Goal: Task Accomplishment & Management: Use online tool/utility

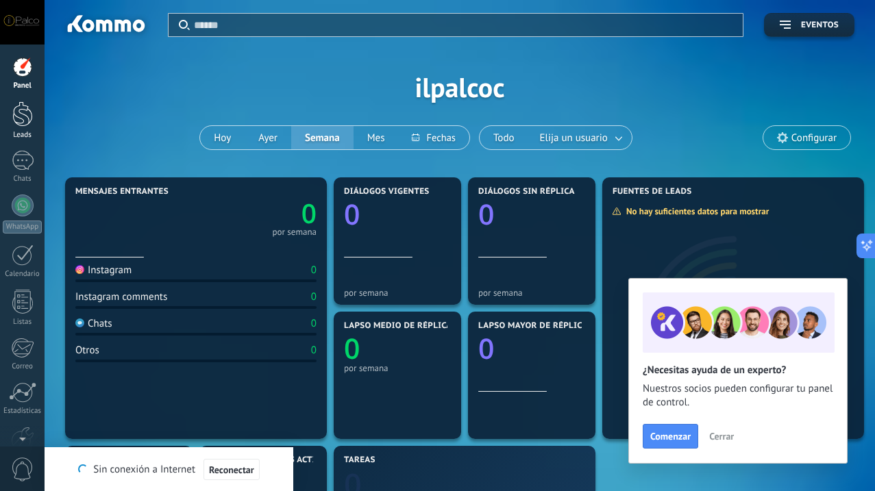
click at [5, 126] on link "Leads" at bounding box center [22, 120] width 45 height 38
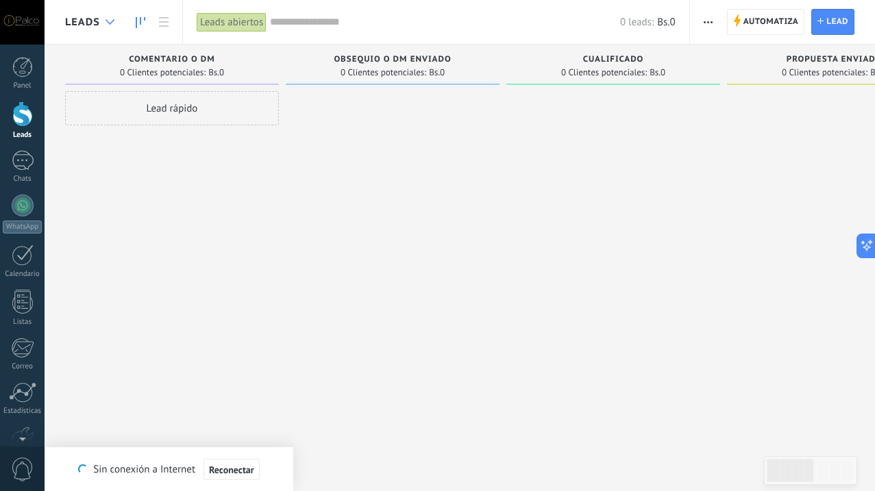
click at [111, 22] on use at bounding box center [109, 21] width 9 height 5
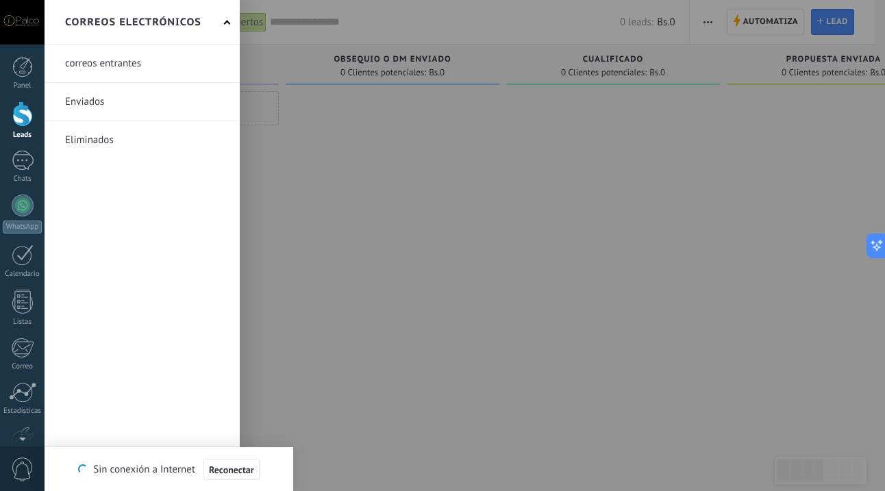
click at [118, 60] on link at bounding box center [142, 64] width 195 height 38
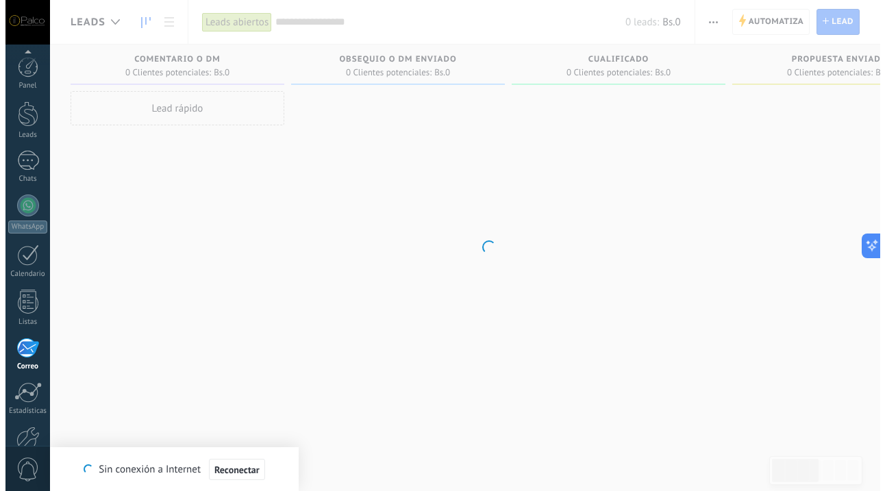
scroll to position [79, 0]
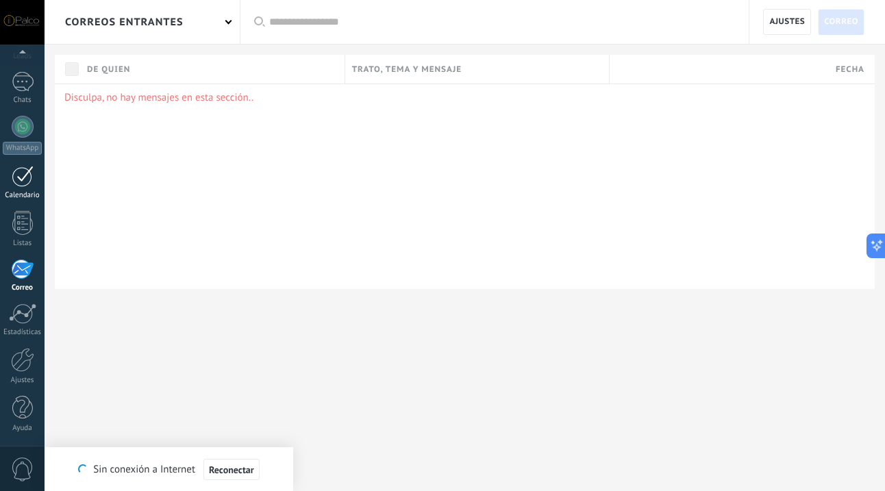
click at [12, 171] on div at bounding box center [23, 176] width 22 height 21
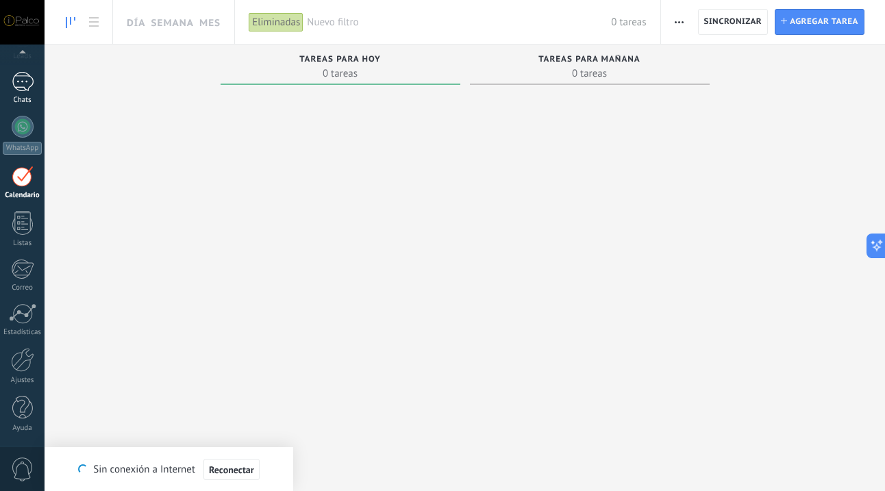
click at [25, 91] on div at bounding box center [23, 82] width 22 height 20
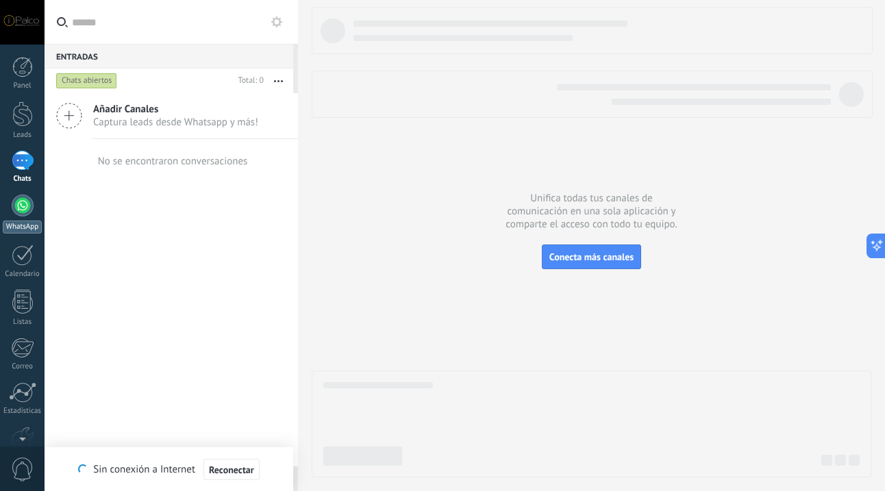
click at [21, 210] on div at bounding box center [23, 205] width 22 height 22
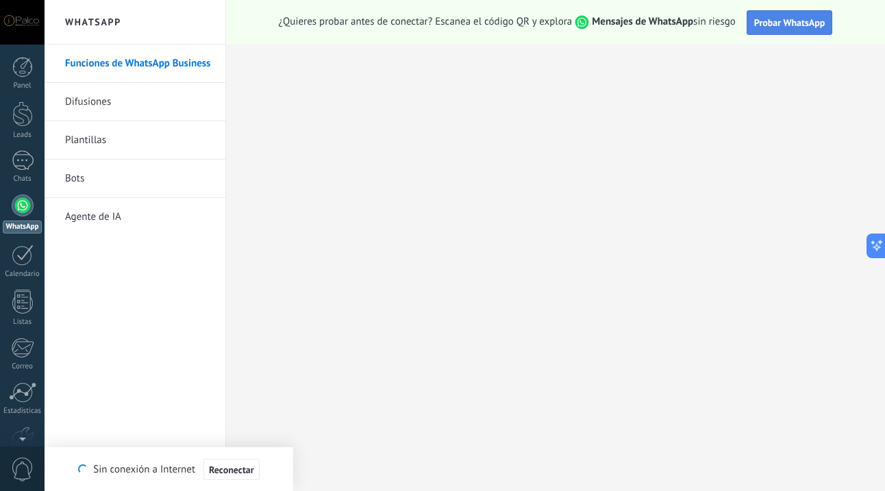
click at [777, 31] on button "Probar WhatsApp" at bounding box center [789, 22] width 86 height 25
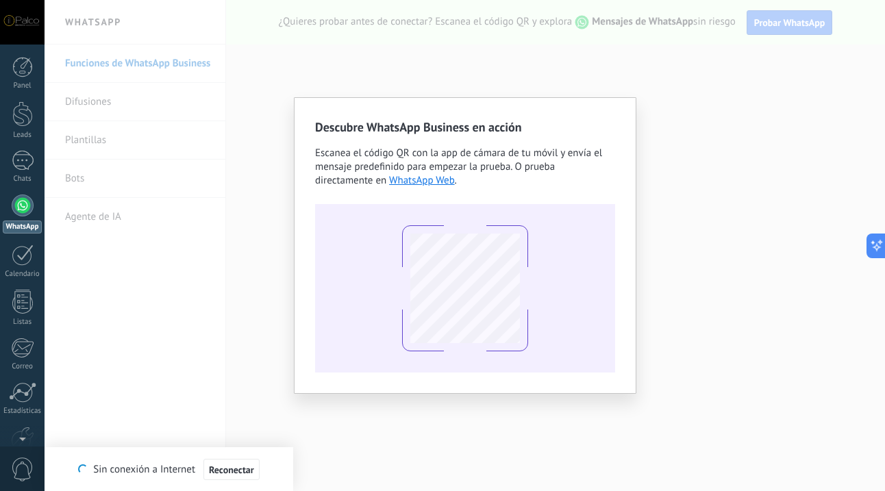
click at [646, 66] on div "Descubre WhatsApp Business en acción Escanea el código QR con la app de cámara …" at bounding box center [465, 245] width 840 height 491
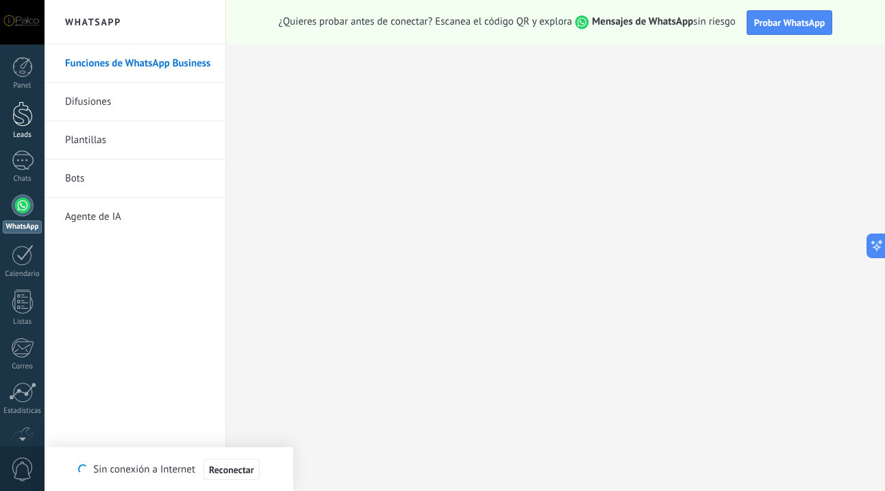
click at [22, 112] on div at bounding box center [22, 113] width 21 height 25
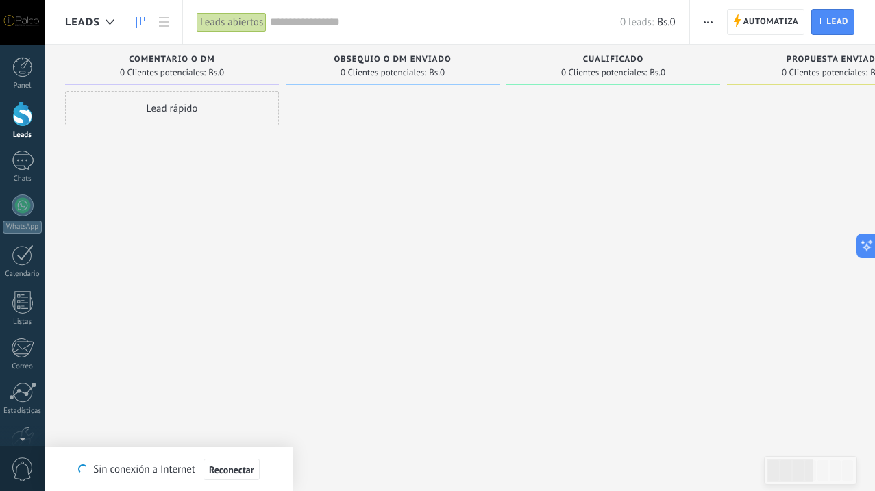
click at [197, 62] on span "Comentario o DM" at bounding box center [172, 60] width 86 height 10
click at [790, 22] on span "Automatiza" at bounding box center [770, 22] width 55 height 25
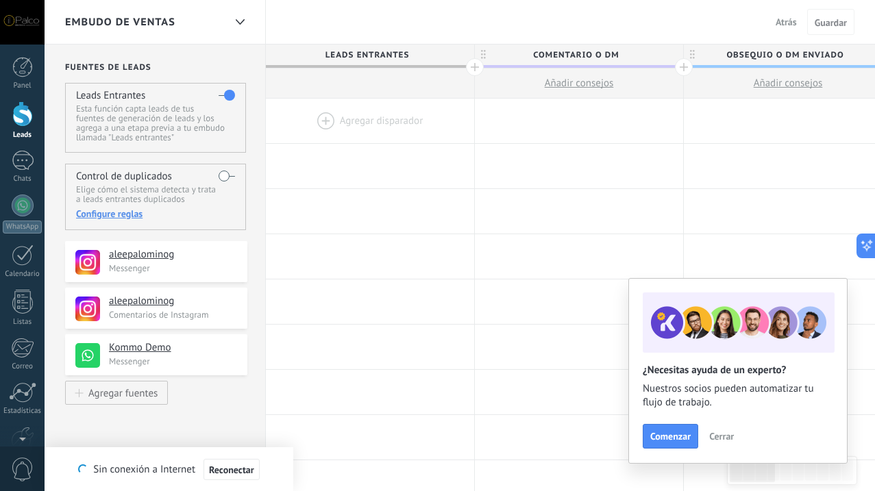
click at [725, 438] on span "Cerrar" at bounding box center [721, 436] width 25 height 10
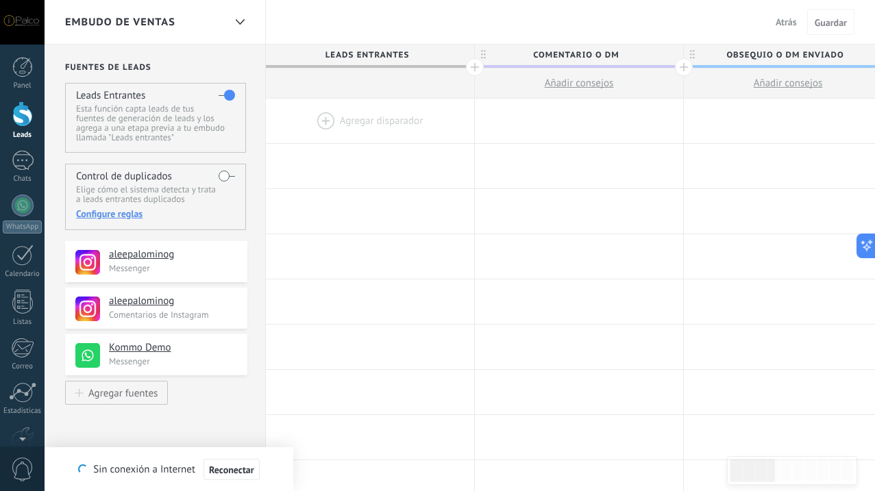
click at [231, 178] on label at bounding box center [226, 176] width 16 height 22
click at [223, 178] on label at bounding box center [226, 176] width 16 height 22
click at [216, 97] on div "Leads Entrantes Esta función capta leads de tus fuentes de generación de leads …" at bounding box center [155, 118] width 181 height 70
click at [225, 99] on label at bounding box center [226, 95] width 16 height 22
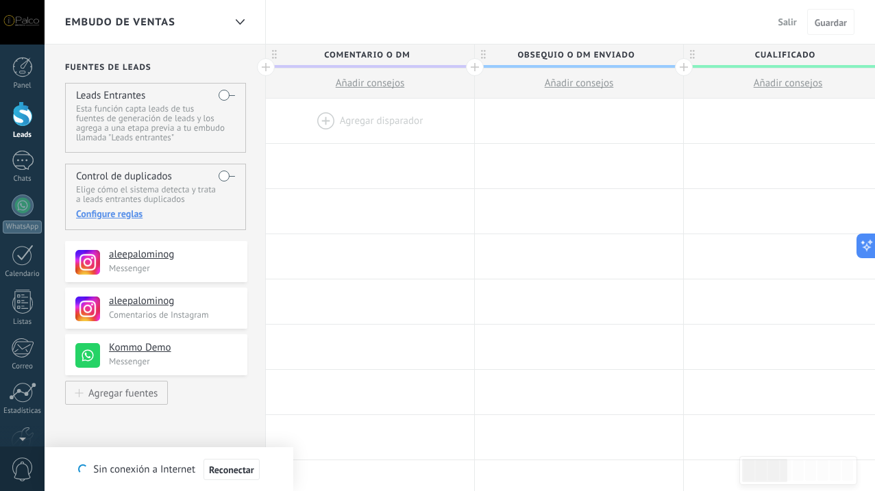
click at [368, 55] on span "Comentario o DM" at bounding box center [366, 55] width 201 height 21
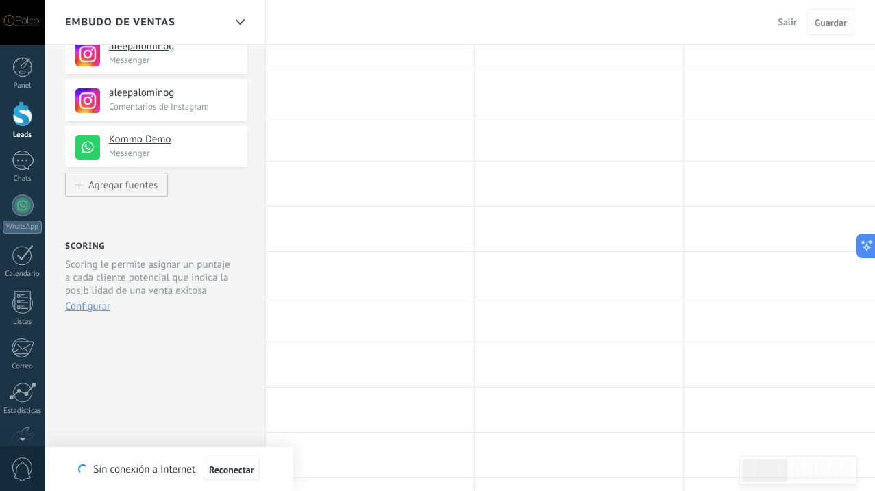
scroll to position [187, 0]
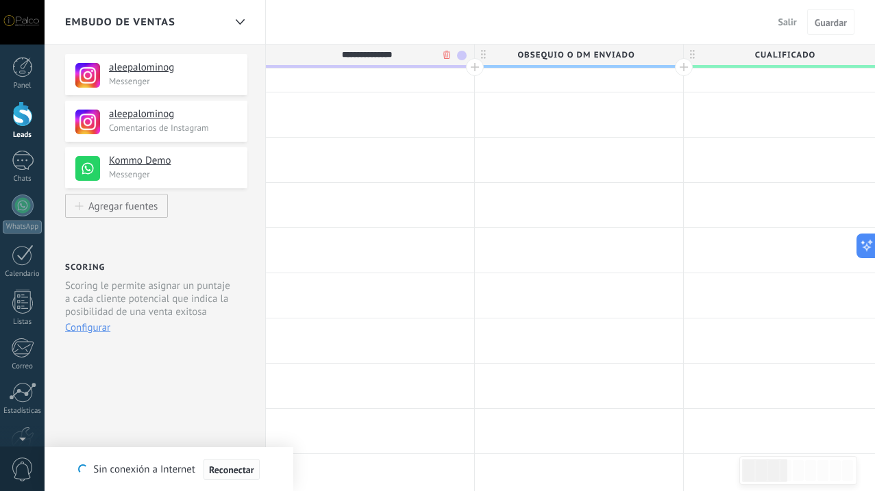
click at [235, 470] on span "Reconectar" at bounding box center [231, 470] width 45 height 10
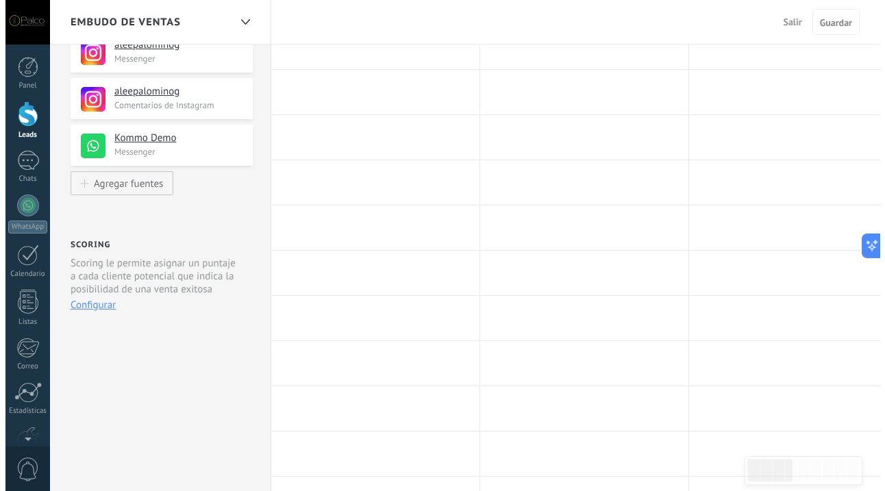
scroll to position [225, 0]
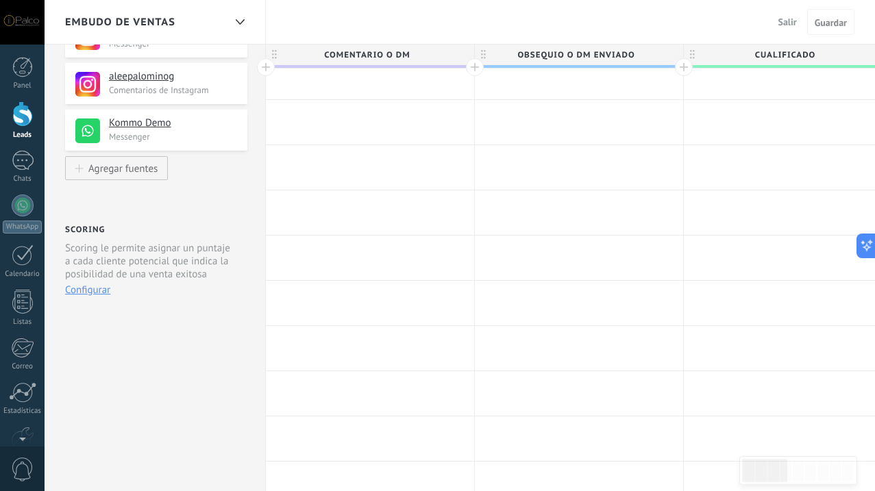
click at [78, 296] on button "Configurar" at bounding box center [87, 290] width 45 height 13
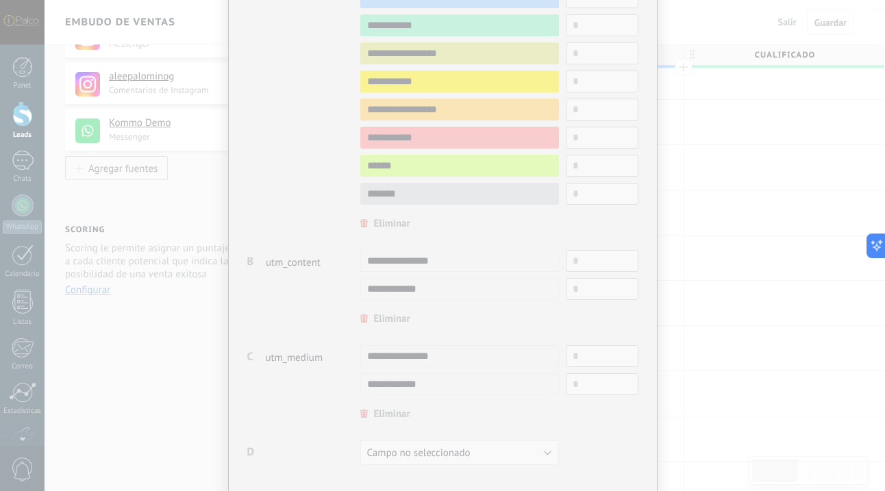
scroll to position [370, 0]
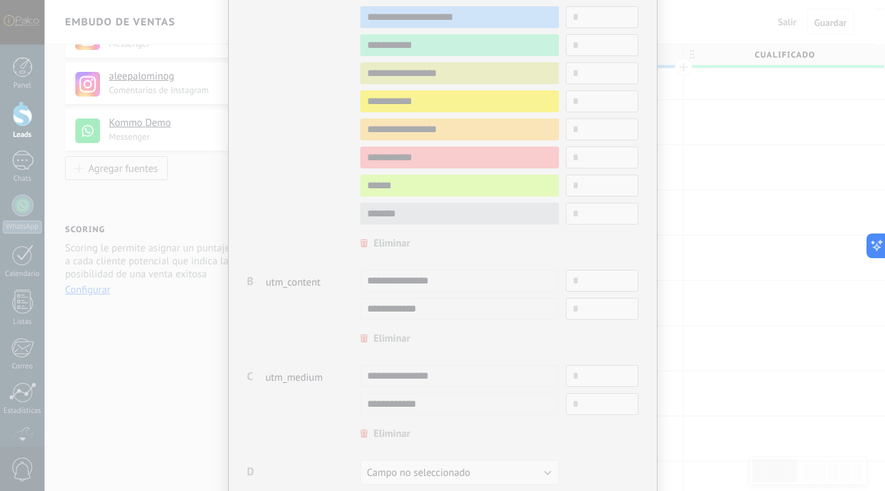
click at [129, 214] on div "Cancelar Guardar Con la ayuda de la puntuación, puedes medir la probabilidad qu…" at bounding box center [442, 245] width 885 height 491
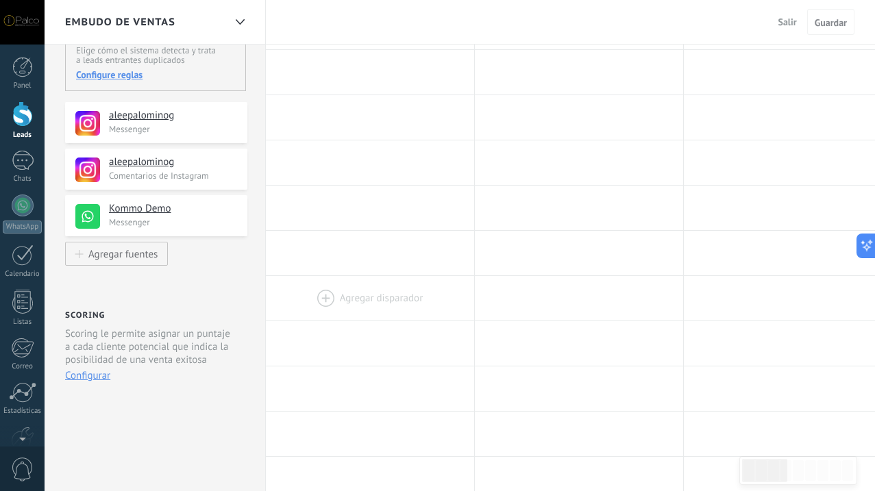
scroll to position [0, 0]
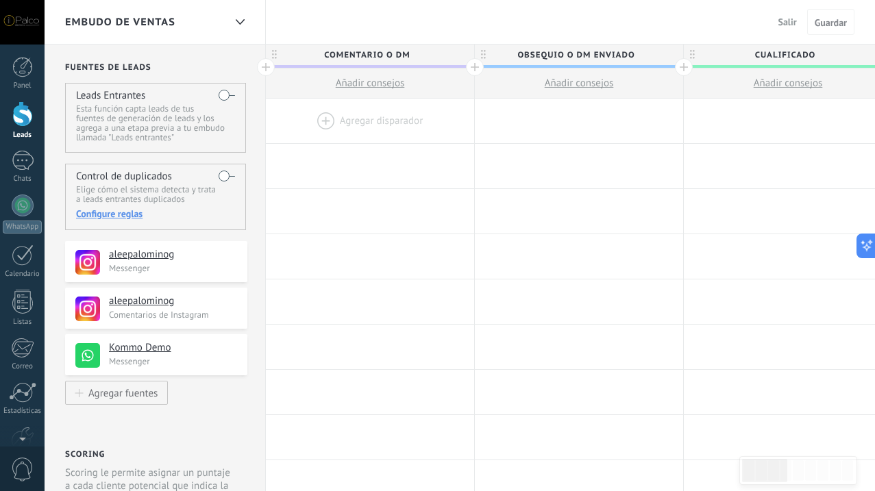
click at [230, 99] on label at bounding box center [226, 95] width 16 height 22
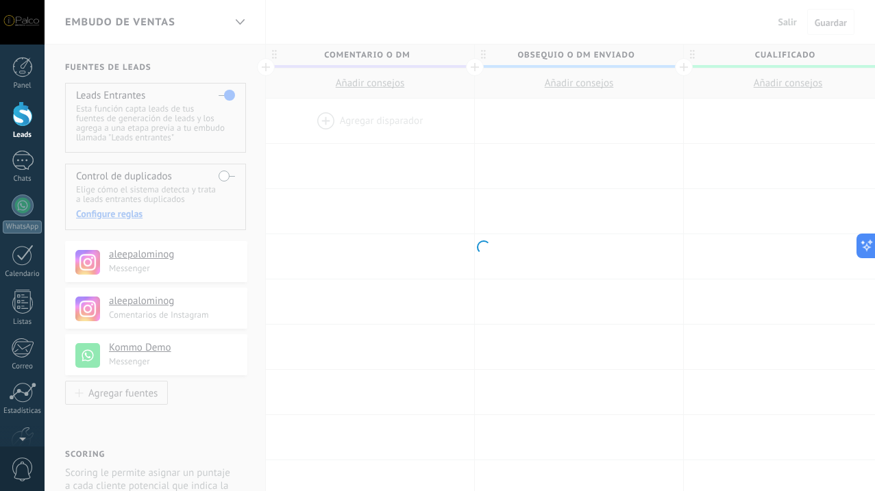
click at [230, 173] on body ".abccls-1,.abccls-2{fill-rule:evenodd}.abccls-2{fill:#fff} .abfcls-1{fill:none}…" at bounding box center [437, 245] width 875 height 491
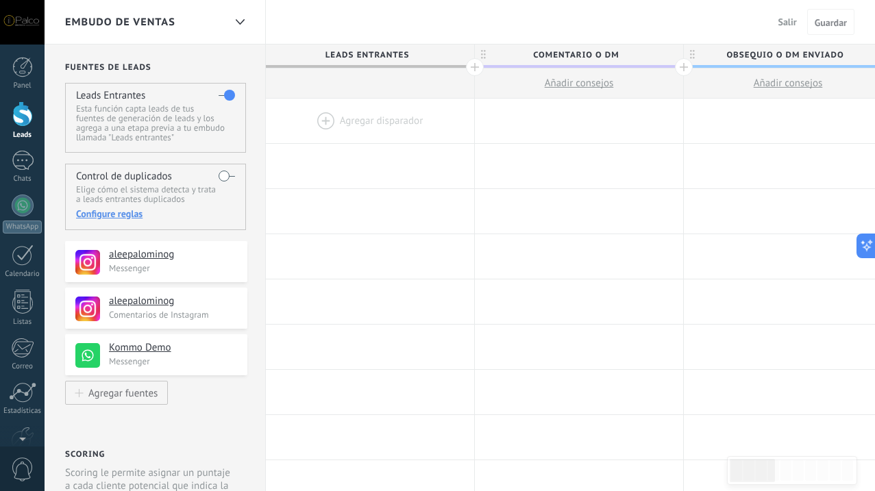
click at [118, 220] on div "Configure reglas" at bounding box center [155, 214] width 158 height 12
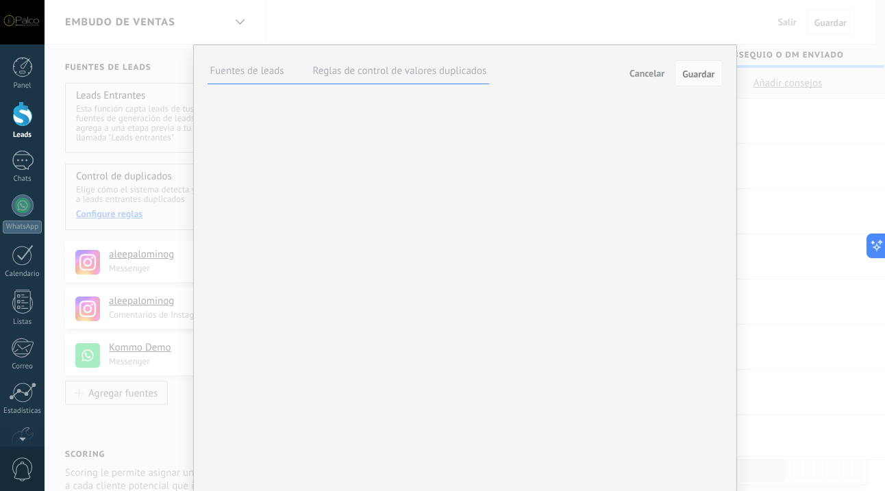
click at [0, 0] on label at bounding box center [0, 0] width 0 height 0
click at [0, 0] on div "Kommo Demo Messenger" at bounding box center [0, 0] width 0 height 0
click at [0, 0] on label at bounding box center [0, 0] width 0 height 0
click at [697, 79] on span "Guardar" at bounding box center [698, 74] width 32 height 10
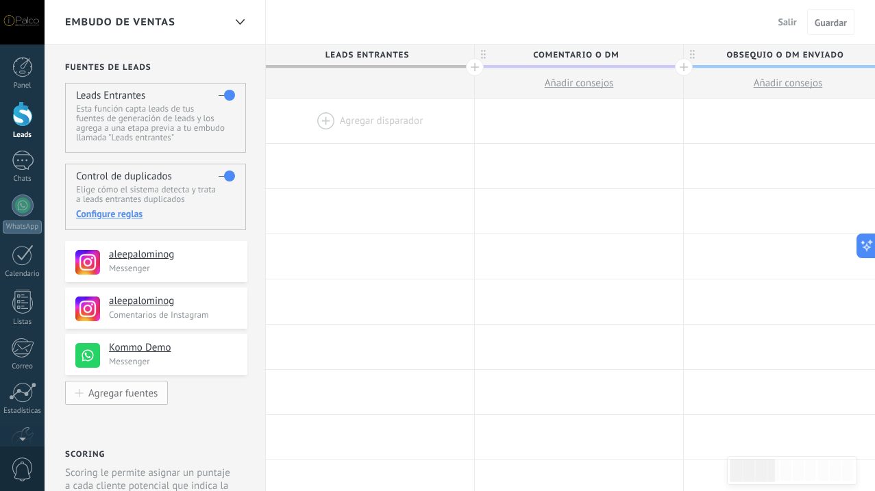
click at [89, 393] on div "Agregar fuentes" at bounding box center [122, 393] width 69 height 12
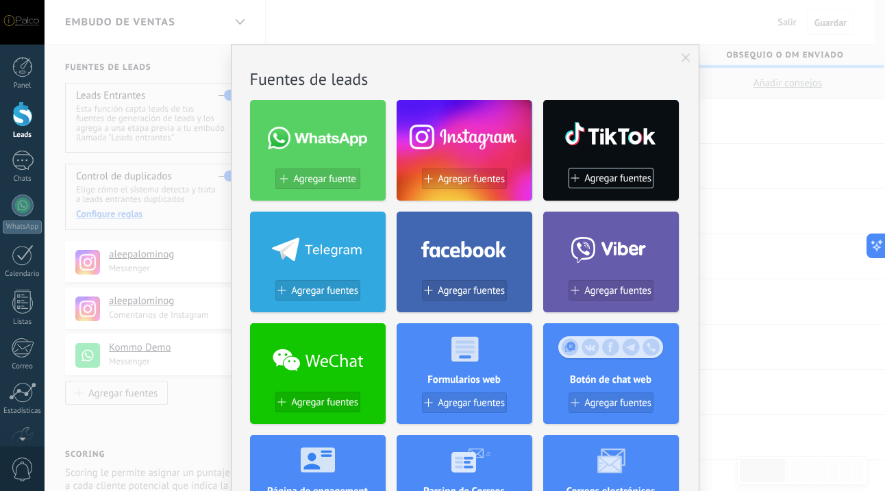
click at [683, 61] on span at bounding box center [685, 58] width 9 height 10
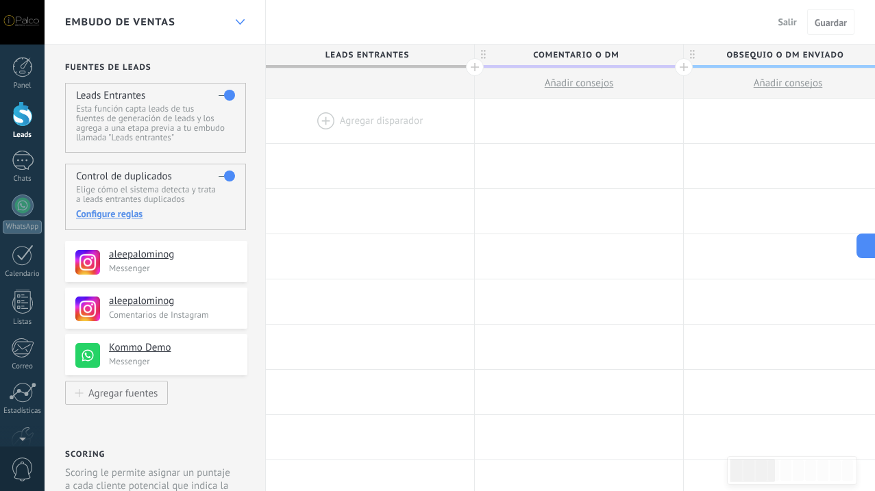
click at [236, 23] on icon at bounding box center [240, 21] width 9 height 5
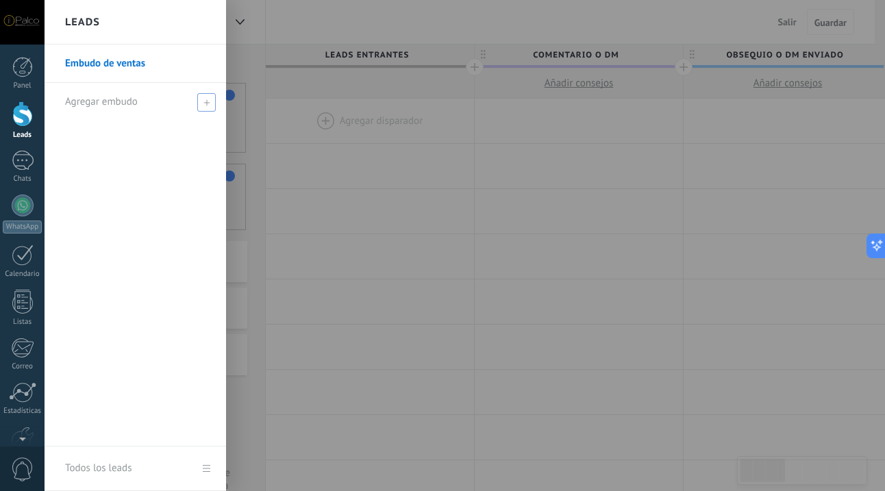
click at [208, 99] on icon at bounding box center [206, 102] width 6 height 6
click at [116, 62] on link "Embudo de ventas" at bounding box center [138, 64] width 147 height 38
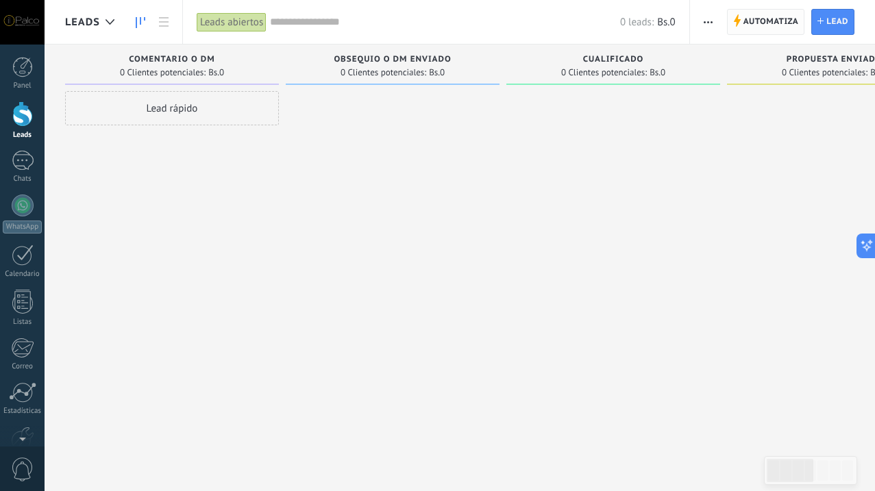
click at [756, 19] on span "Automatiza" at bounding box center [770, 22] width 55 height 25
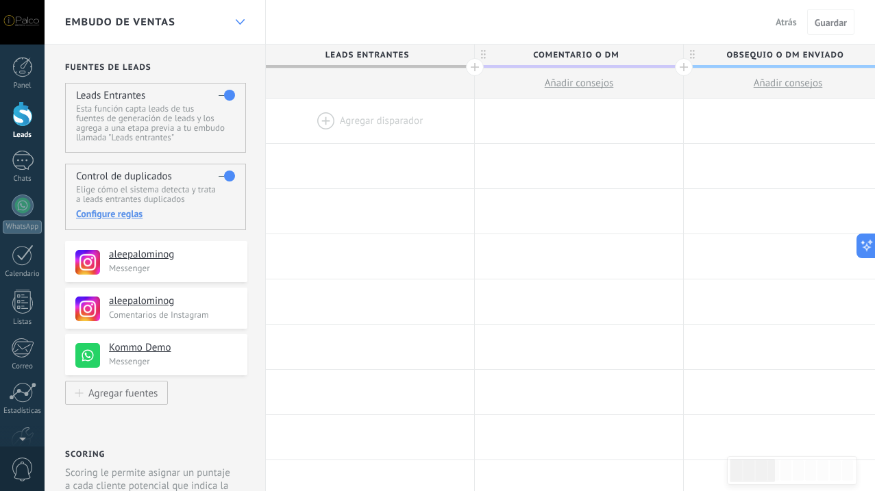
click at [238, 25] on div at bounding box center [239, 22] width 23 height 27
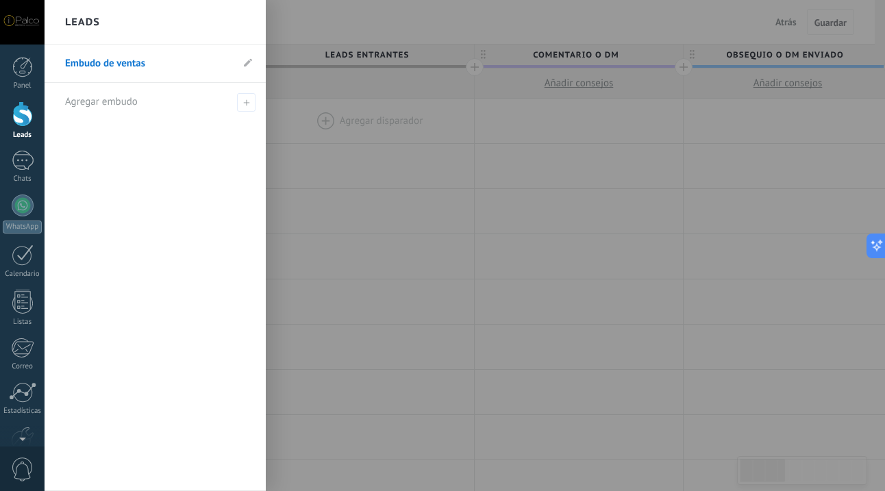
click at [246, 73] on li "Embudo de ventas" at bounding box center [155, 64] width 221 height 38
click at [247, 64] on use at bounding box center [248, 62] width 8 height 8
click at [110, 66] on link "Embudo de ventas" at bounding box center [148, 64] width 166 height 38
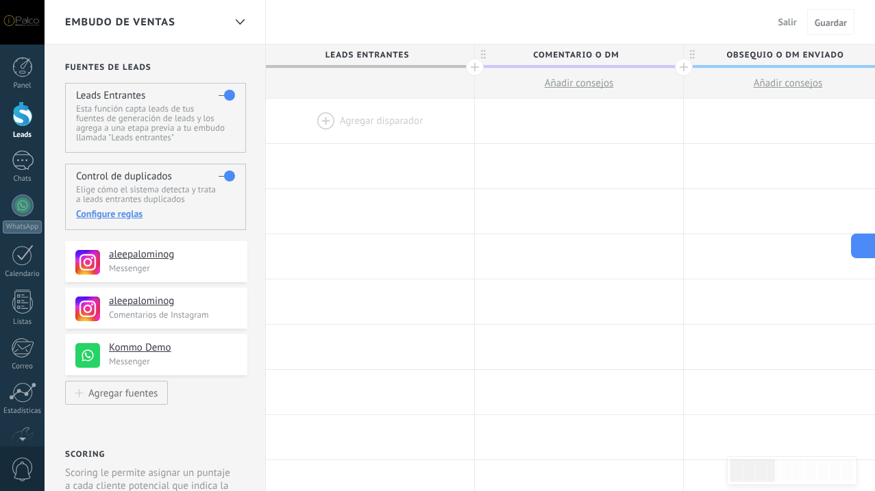
click at [866, 246] on icon at bounding box center [861, 245] width 14 height 14
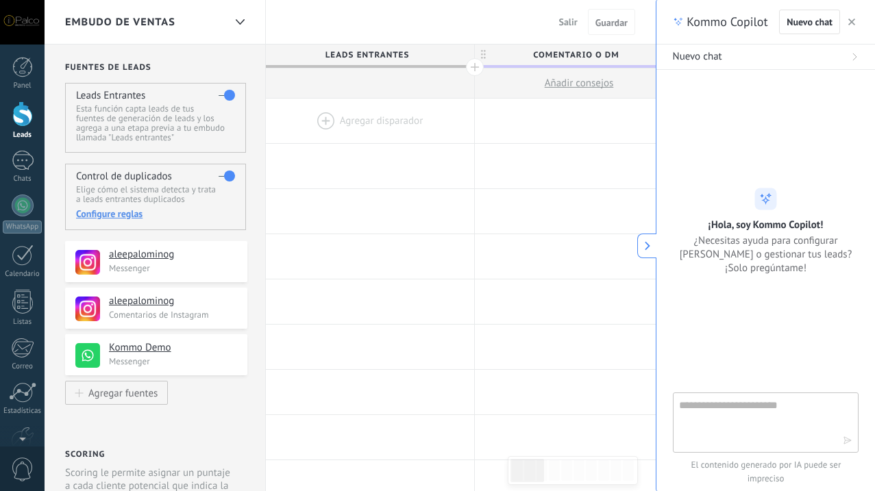
click at [640, 245] on icon at bounding box center [633, 245] width 14 height 14
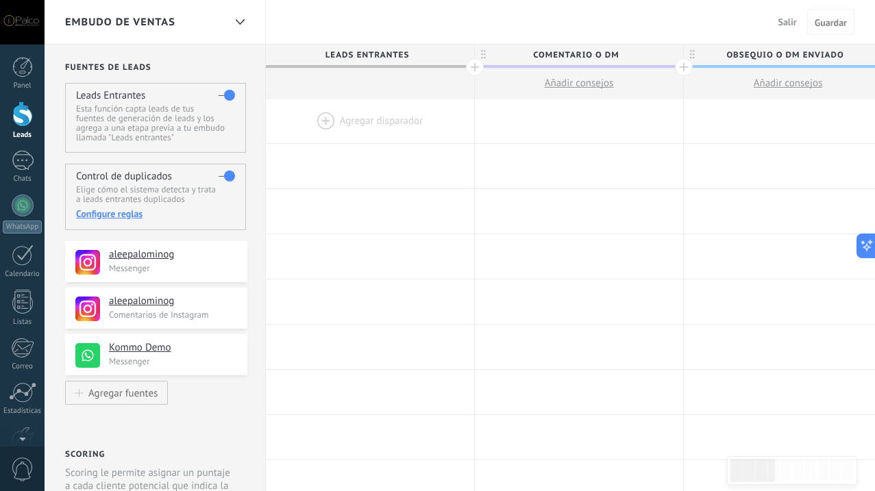
click at [316, 117] on div at bounding box center [370, 121] width 208 height 45
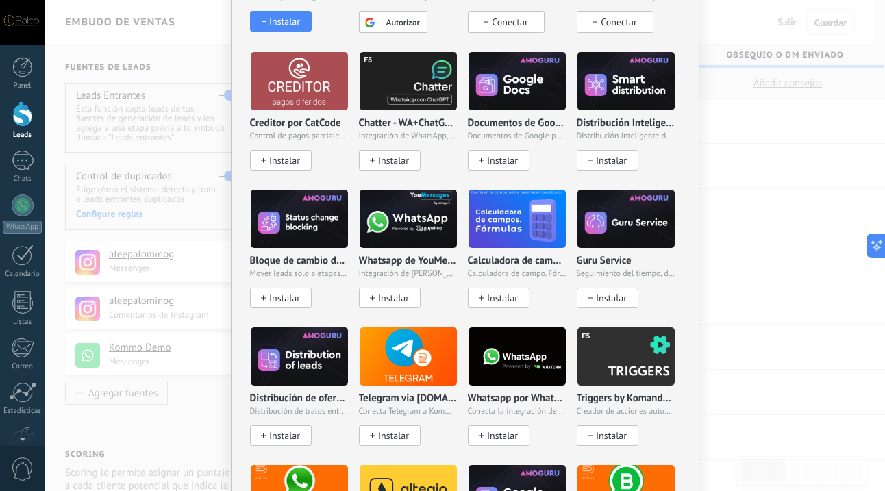
scroll to position [479, 0]
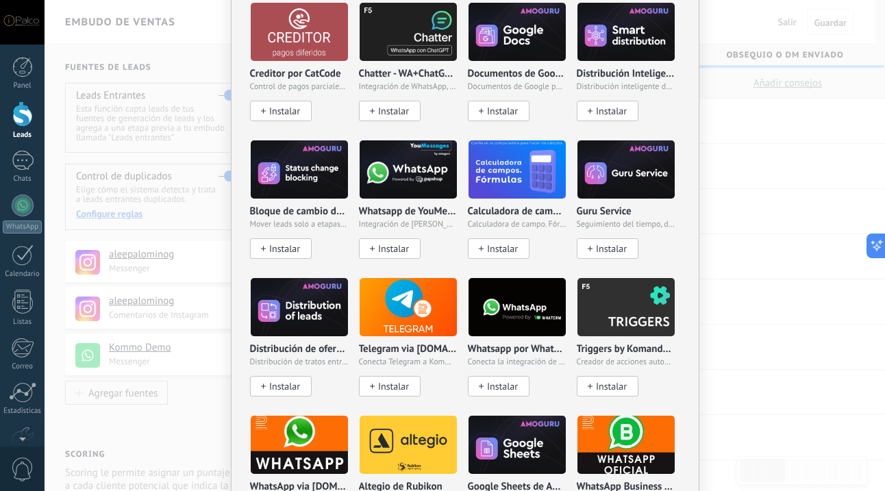
click at [731, 162] on div "No hay resultados Salesbot Agente de IA Agregar tarea Enviar un webhook Cambiar…" at bounding box center [465, 245] width 840 height 491
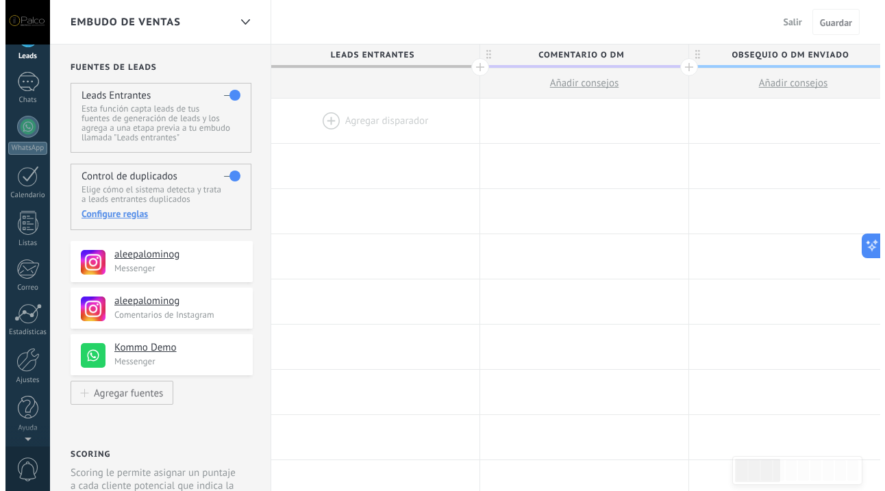
scroll to position [0, 0]
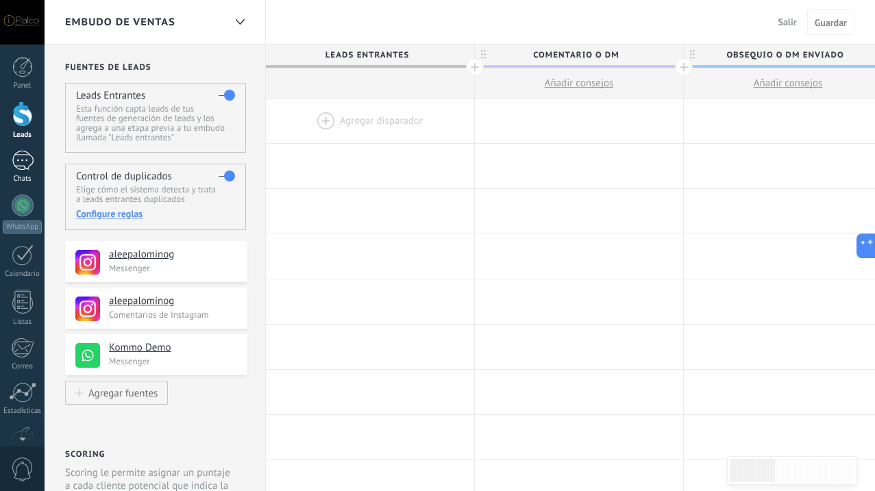
click at [21, 158] on div at bounding box center [23, 161] width 22 height 20
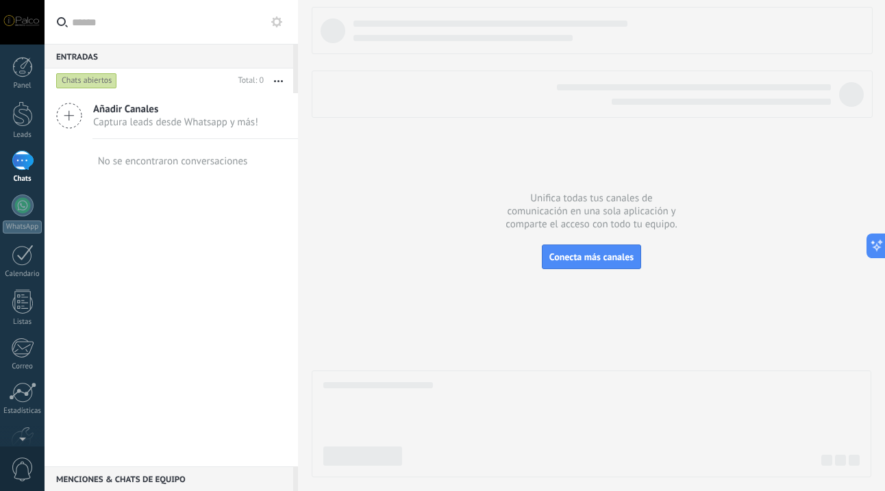
click at [140, 77] on div "Chats abiertos" at bounding box center [142, 80] width 179 height 25
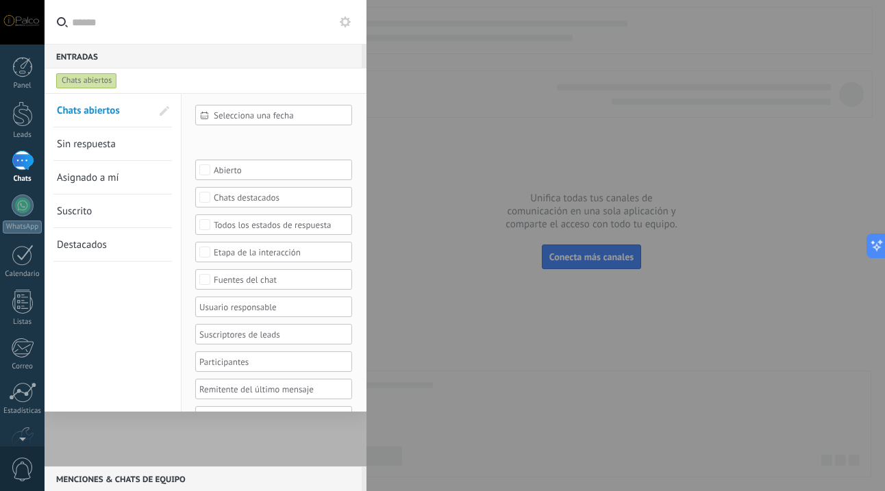
click at [414, 69] on div at bounding box center [442, 245] width 885 height 491
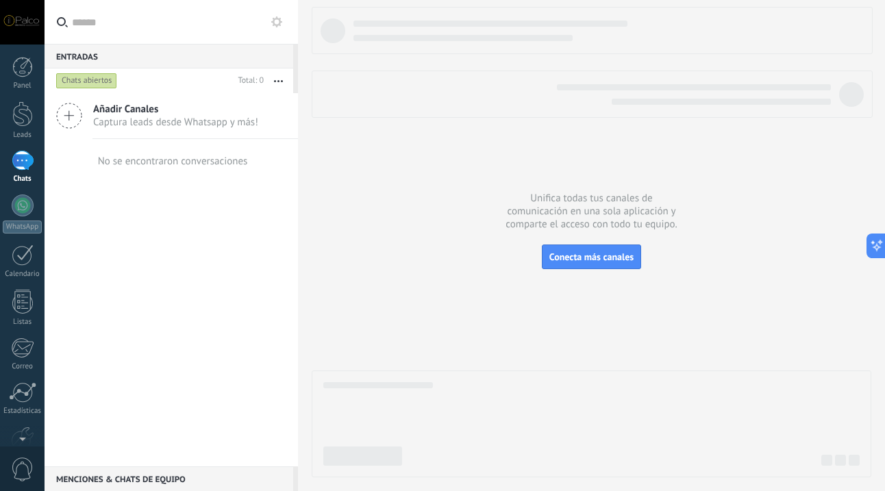
click at [69, 103] on use at bounding box center [69, 115] width 25 height 25
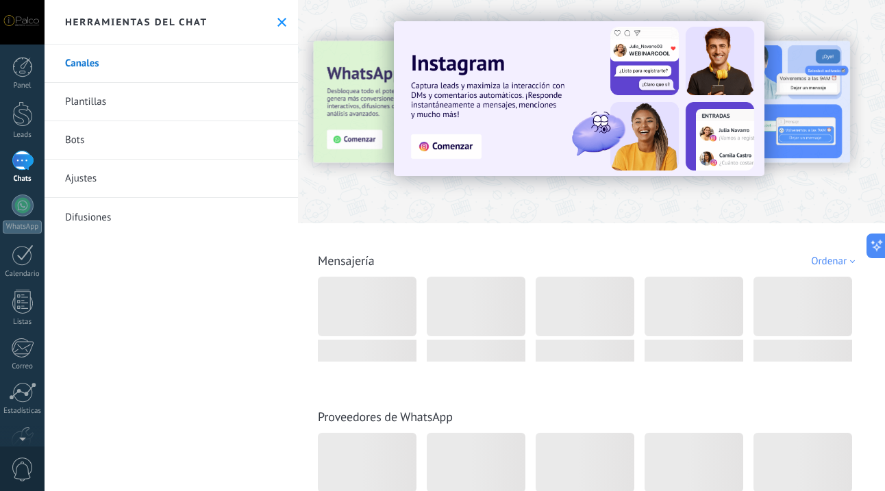
click at [110, 95] on link "Plantillas" at bounding box center [171, 102] width 253 height 38
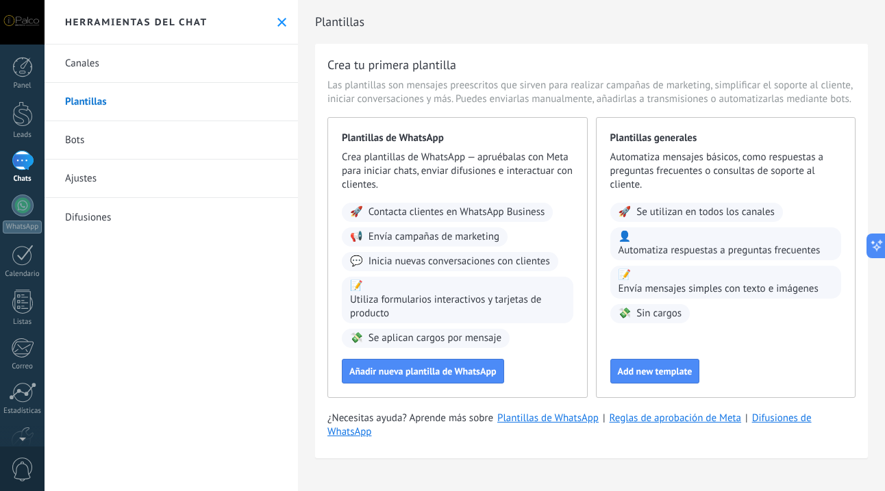
click at [739, 193] on div "Plantillas generales Automatiza mensajes básicos, como respuestas a preguntas f…" at bounding box center [726, 257] width 260 height 281
click at [403, 369] on span "Añadir nueva plantilla de WhatsApp" at bounding box center [422, 371] width 147 height 10
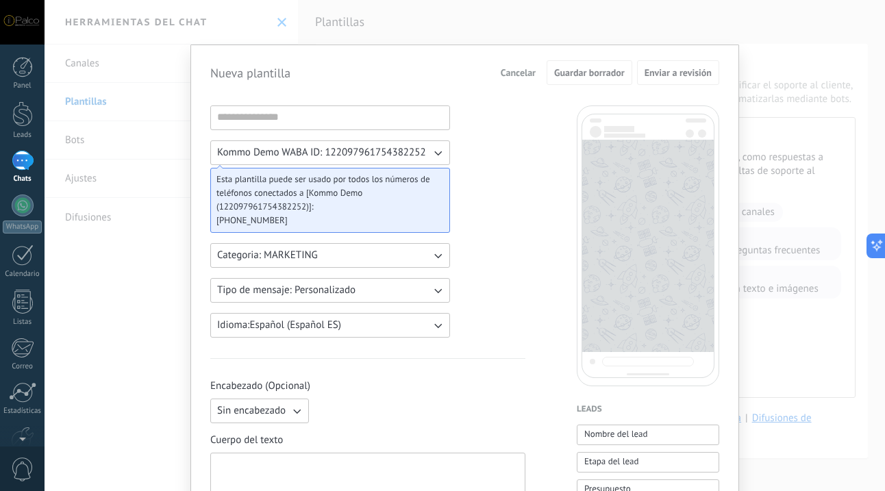
click at [437, 152] on icon "button" at bounding box center [438, 153] width 14 height 14
click at [520, 77] on span "Cancelar" at bounding box center [518, 73] width 35 height 10
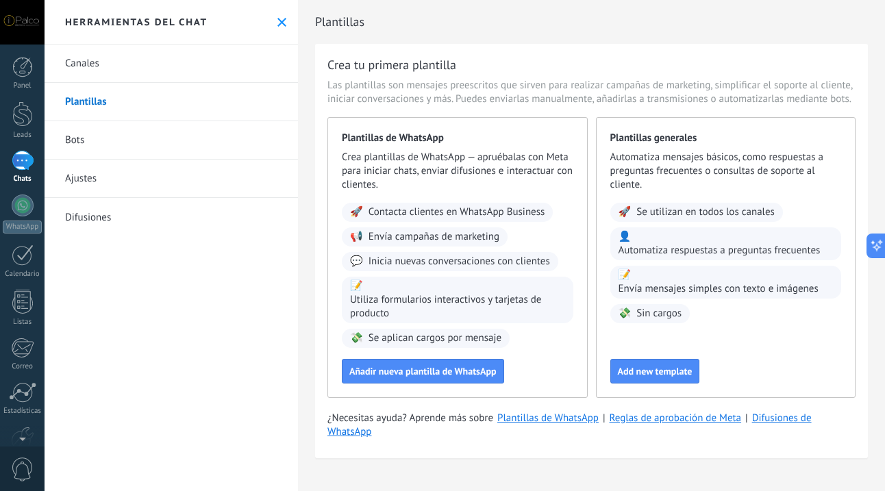
click at [144, 182] on link "Ajustes" at bounding box center [171, 179] width 253 height 38
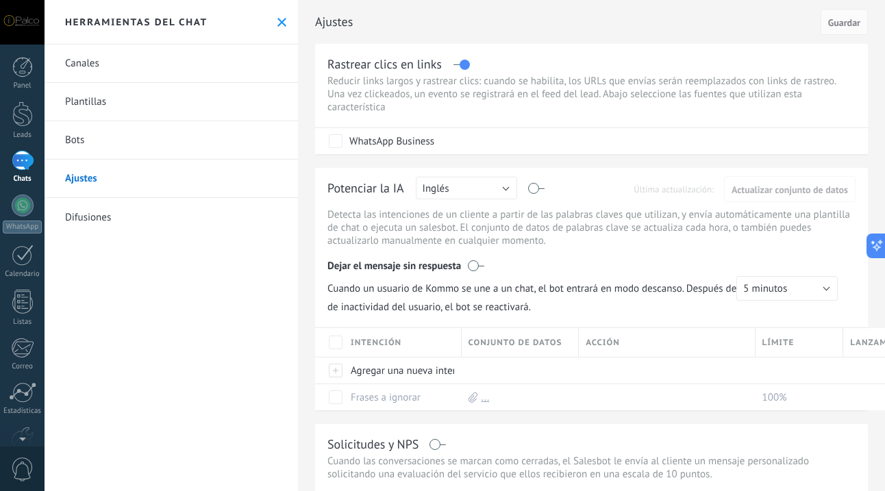
click at [93, 223] on link "Difusiones" at bounding box center [171, 217] width 253 height 38
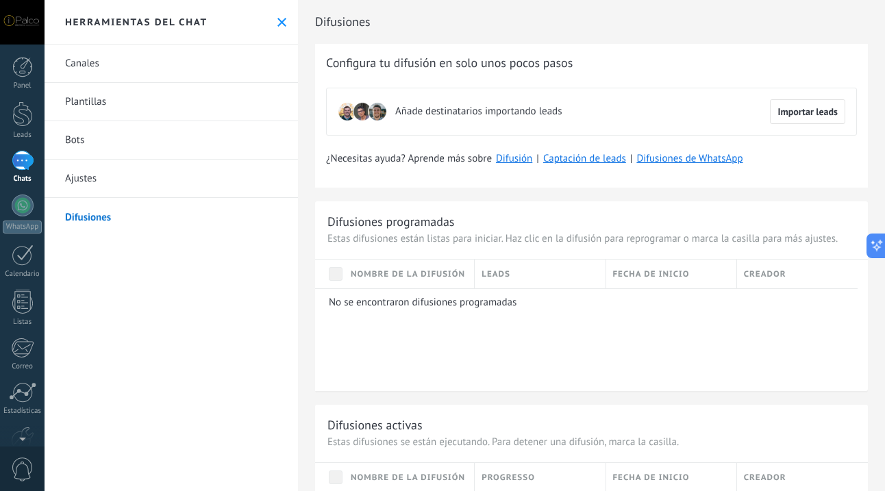
click at [95, 218] on link "Difusiones" at bounding box center [171, 217] width 253 height 38
click at [664, 163] on link "Difusiones de WhatsApp" at bounding box center [689, 158] width 106 height 13
click at [23, 361] on link "Correo" at bounding box center [22, 355] width 45 height 34
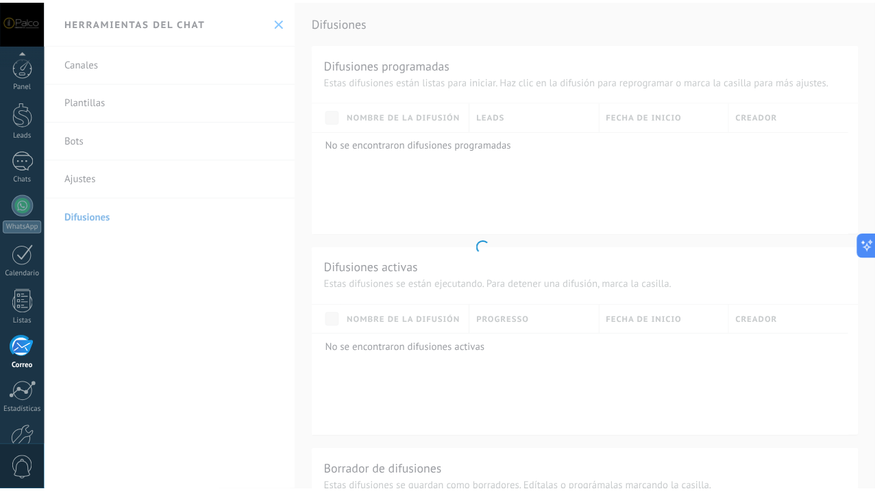
scroll to position [79, 0]
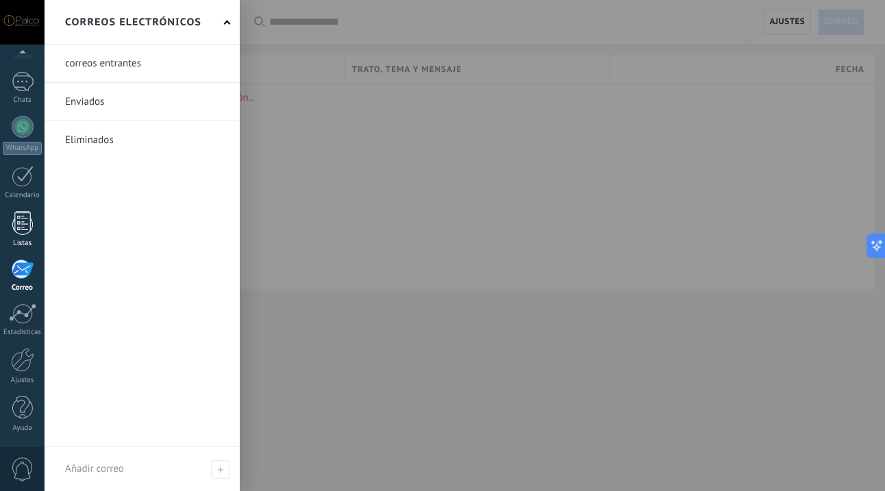
click at [21, 227] on div at bounding box center [22, 223] width 21 height 24
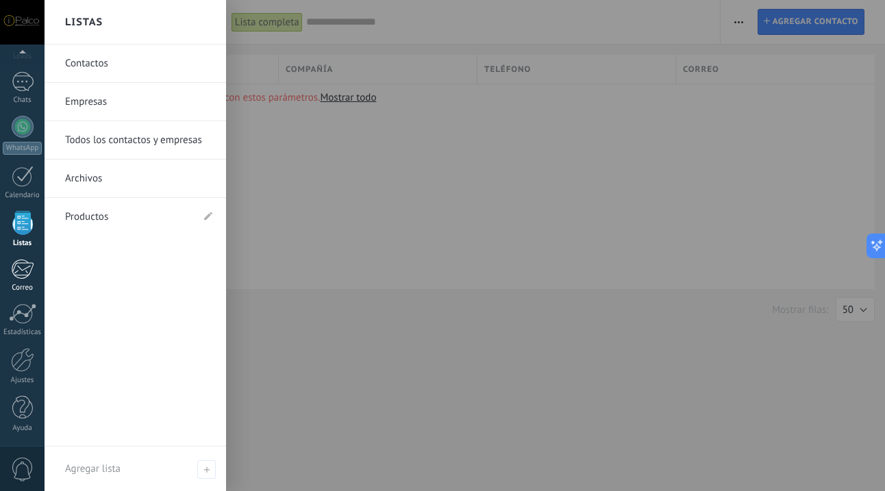
click at [24, 272] on div at bounding box center [22, 269] width 23 height 21
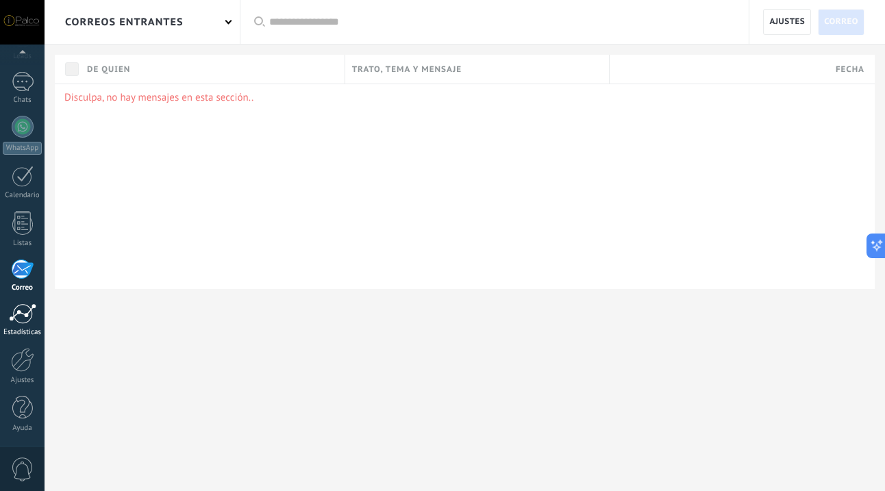
click at [24, 319] on div at bounding box center [22, 313] width 27 height 21
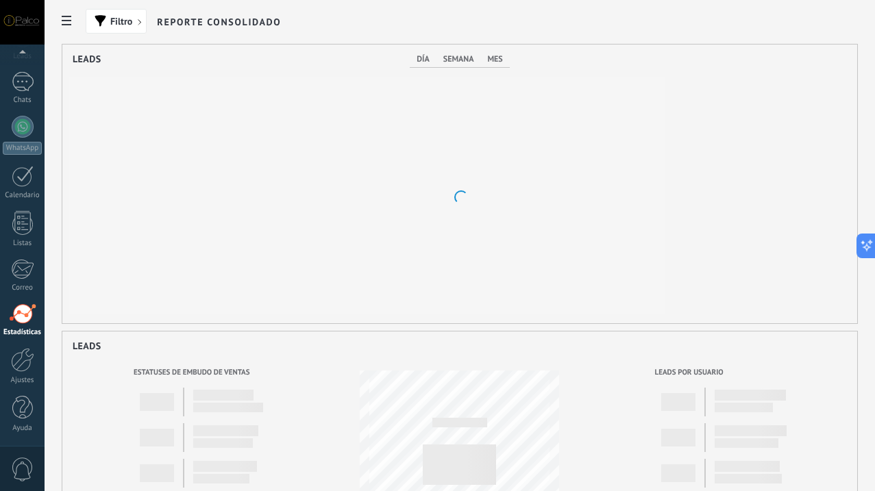
scroll to position [279, 613]
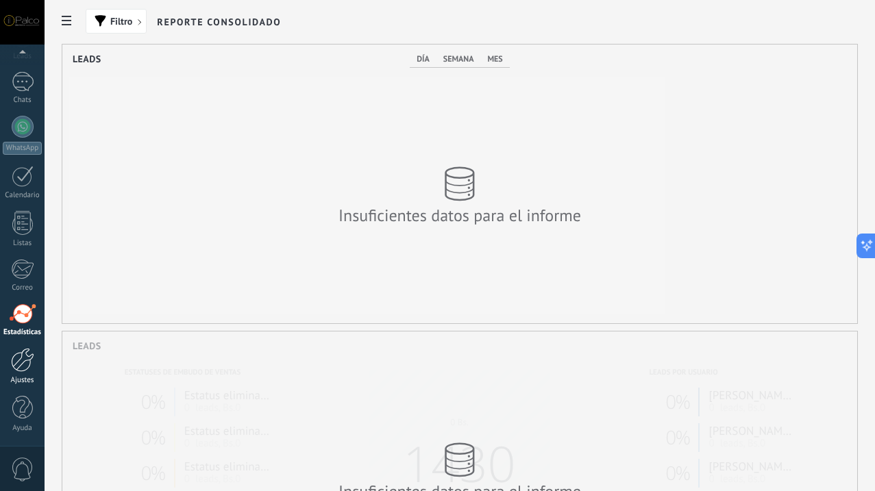
click at [27, 372] on link "Ajustes" at bounding box center [22, 366] width 45 height 37
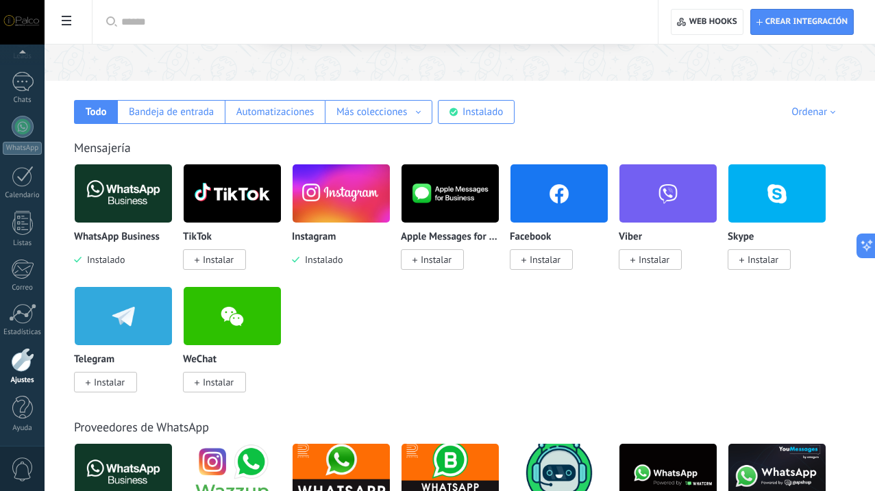
scroll to position [190, 0]
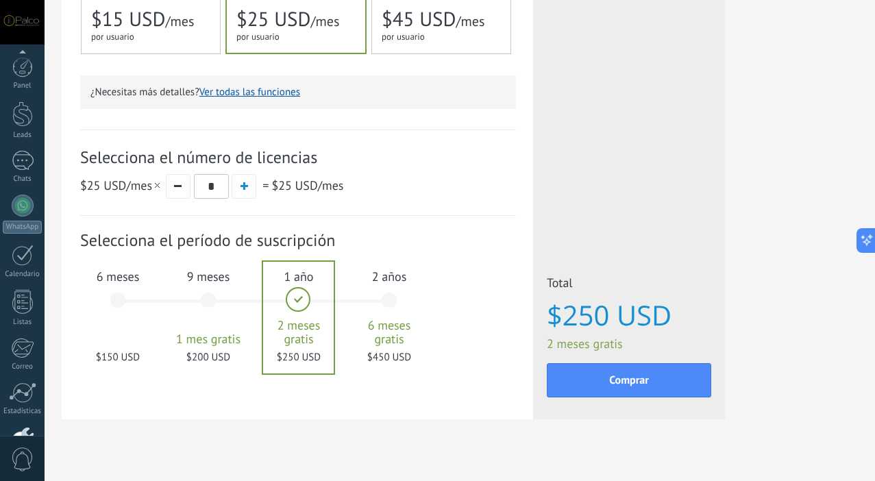
scroll to position [89, 0]
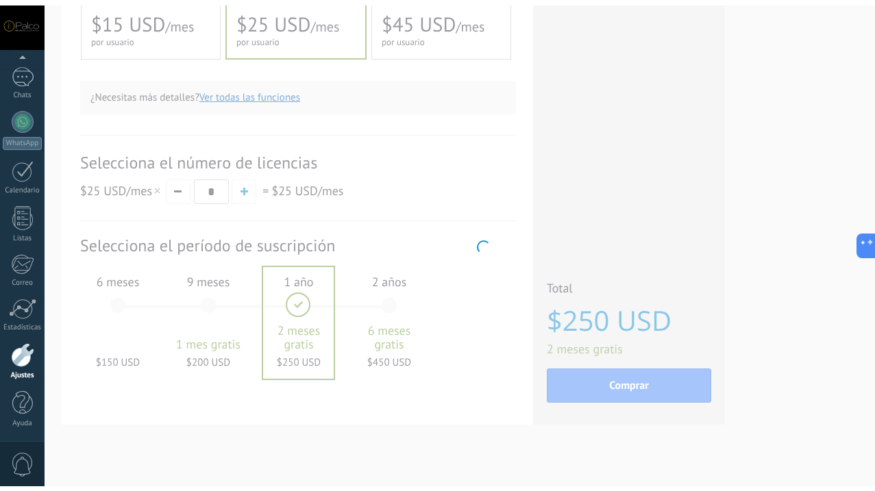
scroll to position [79, 0]
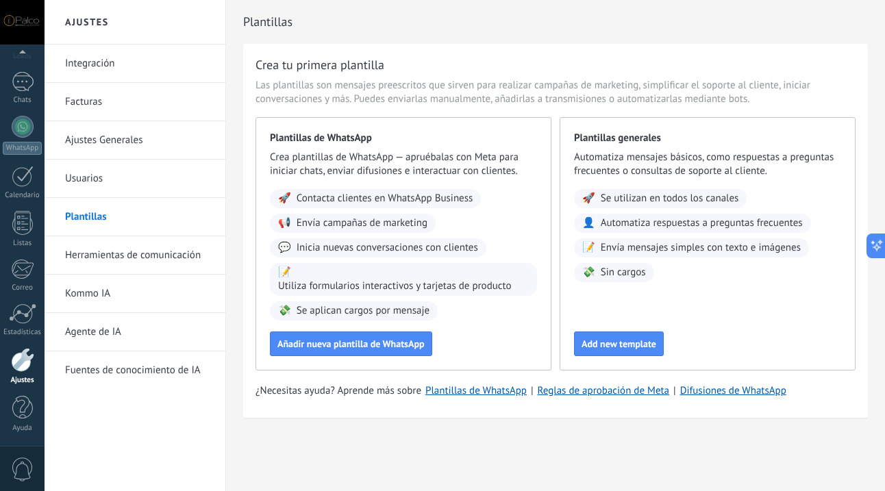
click at [94, 299] on link "Kommo IA" at bounding box center [138, 294] width 147 height 38
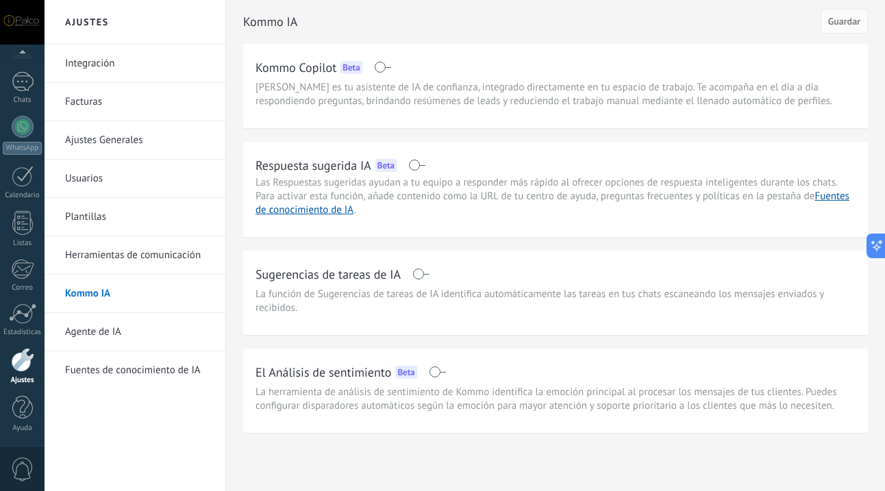
click at [110, 140] on link "Ajustes Generales" at bounding box center [138, 140] width 147 height 38
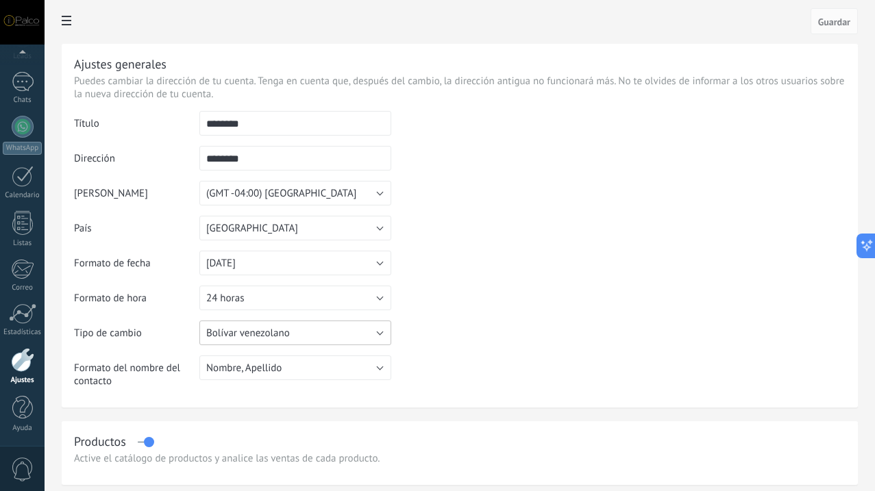
click at [391, 333] on button "Bolívar venezolano" at bounding box center [295, 332] width 192 height 25
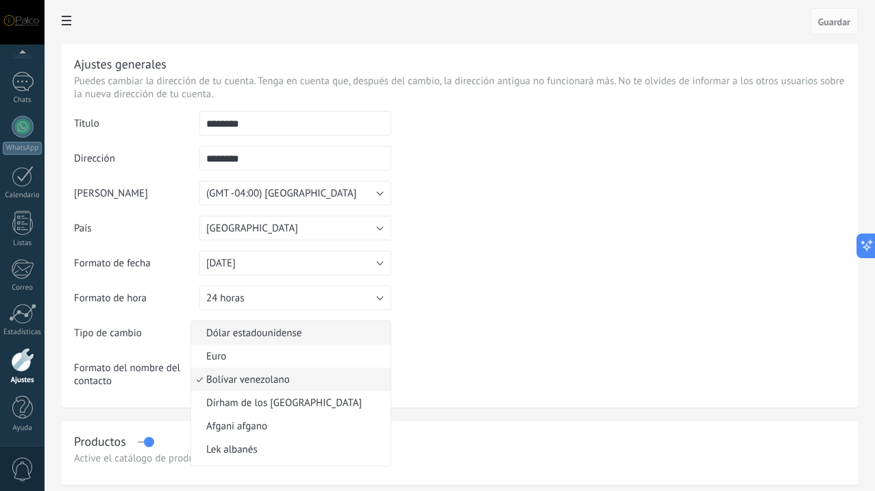
click at [390, 327] on li "Dólar estadounidense" at bounding box center [290, 332] width 199 height 23
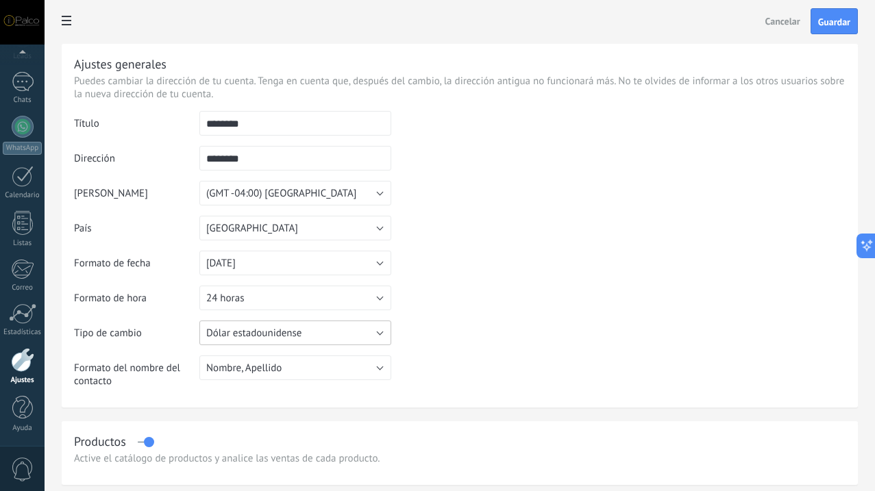
click at [391, 327] on button "Dólar estadounidense" at bounding box center [295, 332] width 192 height 25
click at [391, 294] on button "24 horas" at bounding box center [295, 298] width 192 height 25
click at [386, 321] on span "12 horas" at bounding box center [288, 321] width 195 height 13
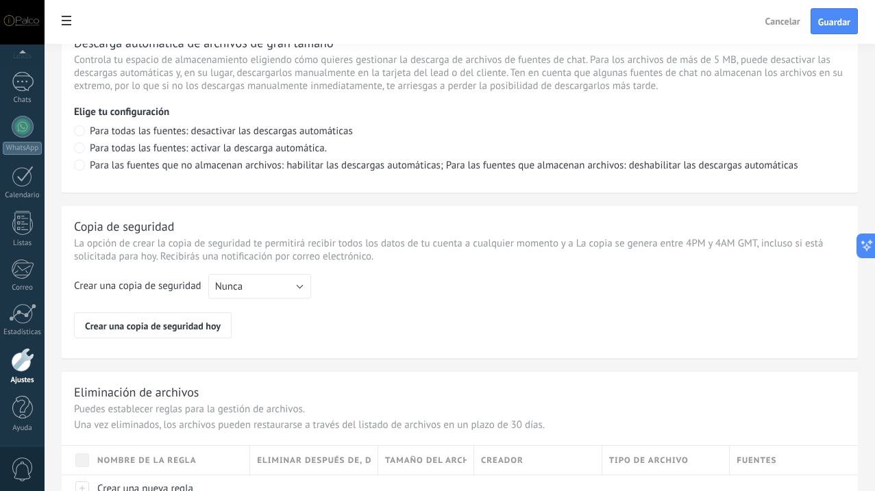
scroll to position [1053, 0]
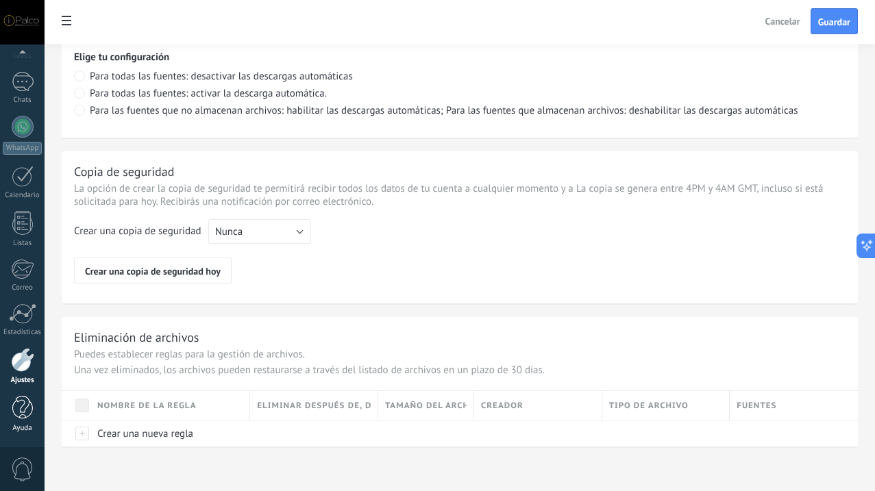
click at [20, 406] on div at bounding box center [22, 408] width 21 height 24
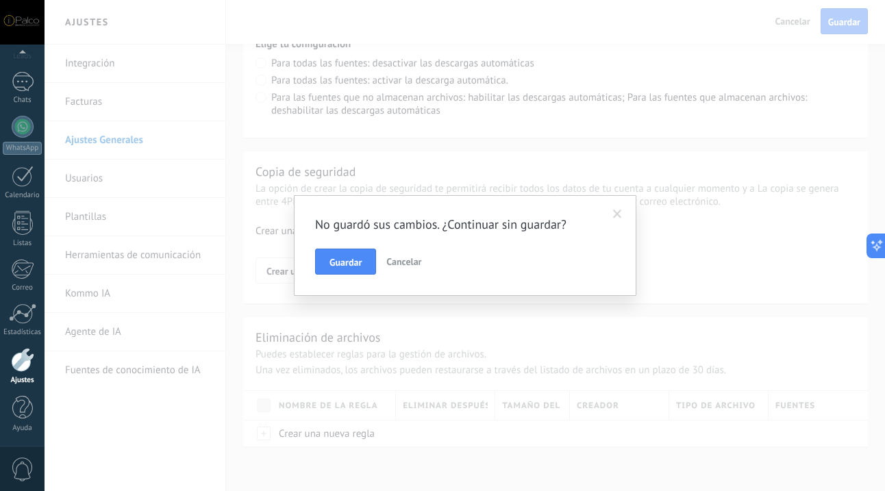
click at [611, 215] on span at bounding box center [617, 214] width 23 height 23
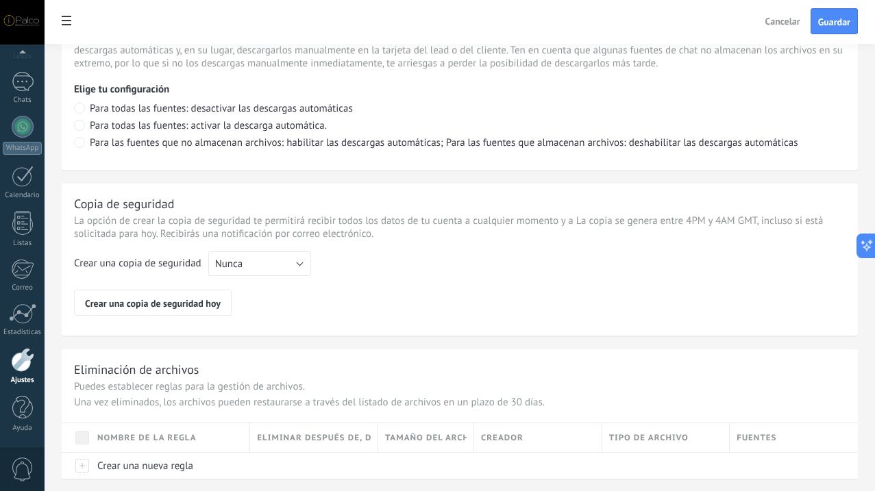
scroll to position [983, 0]
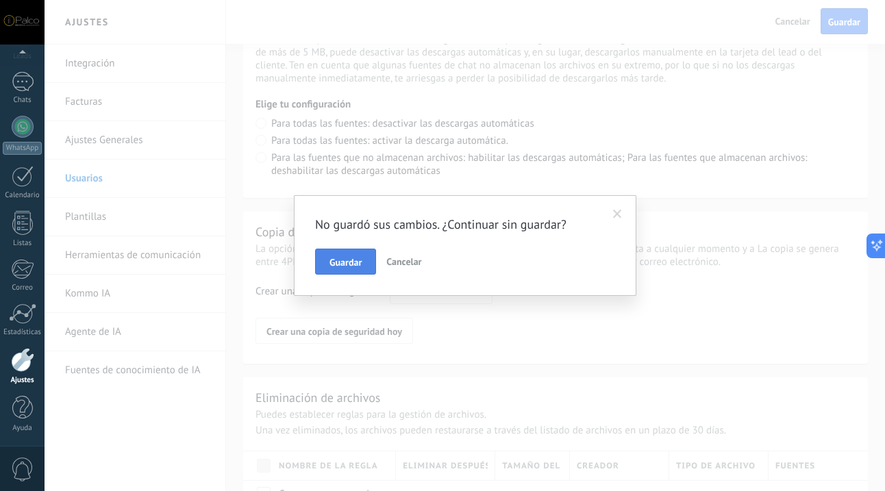
click at [341, 261] on span "Guardar" at bounding box center [345, 262] width 32 height 10
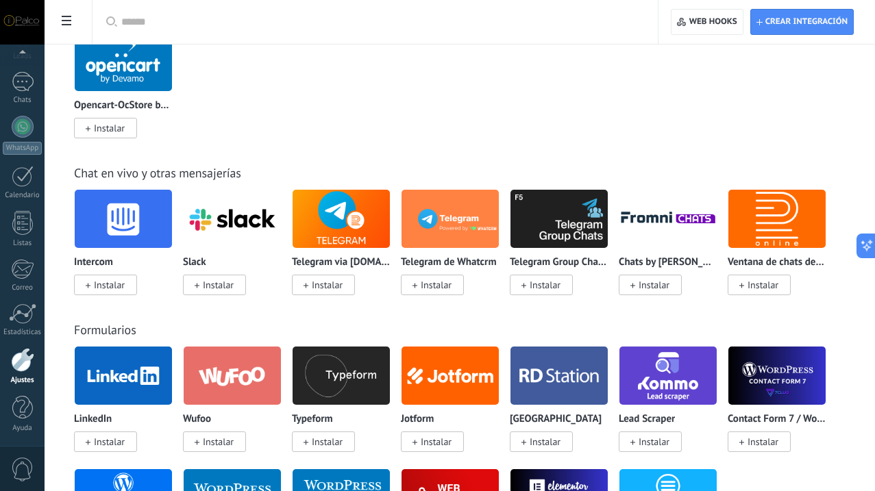
scroll to position [879, 0]
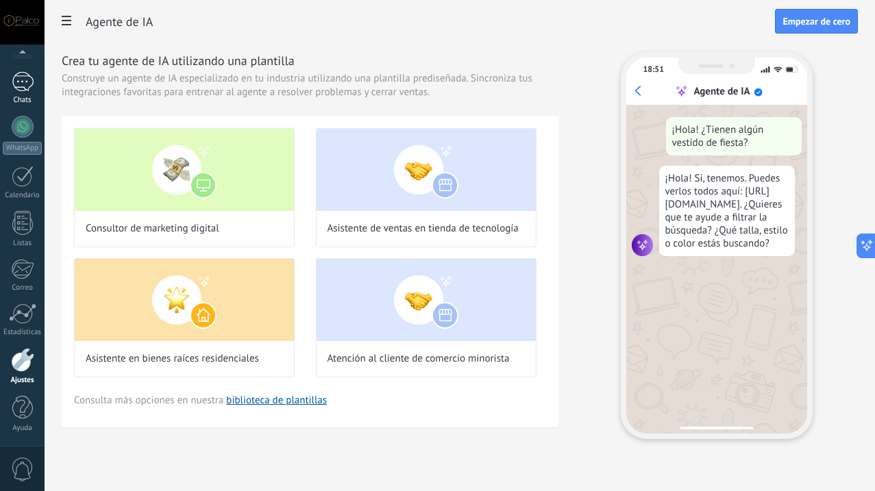
click at [20, 79] on div at bounding box center [23, 82] width 22 height 20
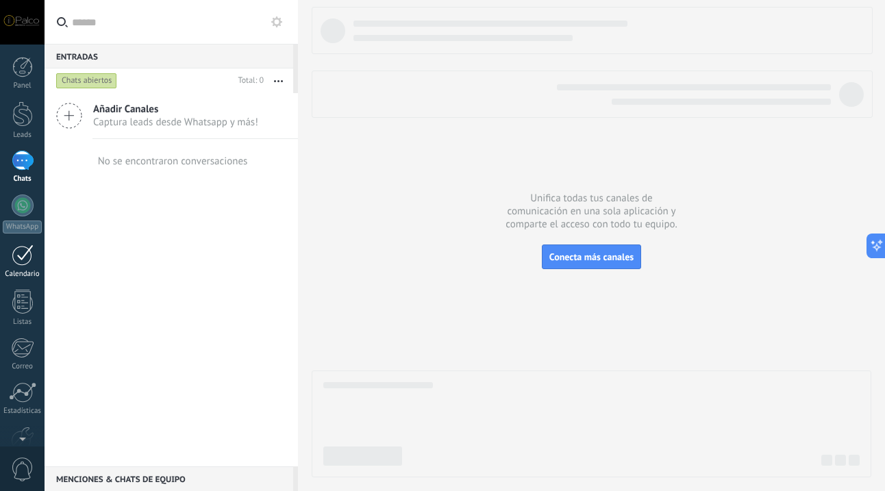
click at [26, 264] on div at bounding box center [23, 254] width 22 height 21
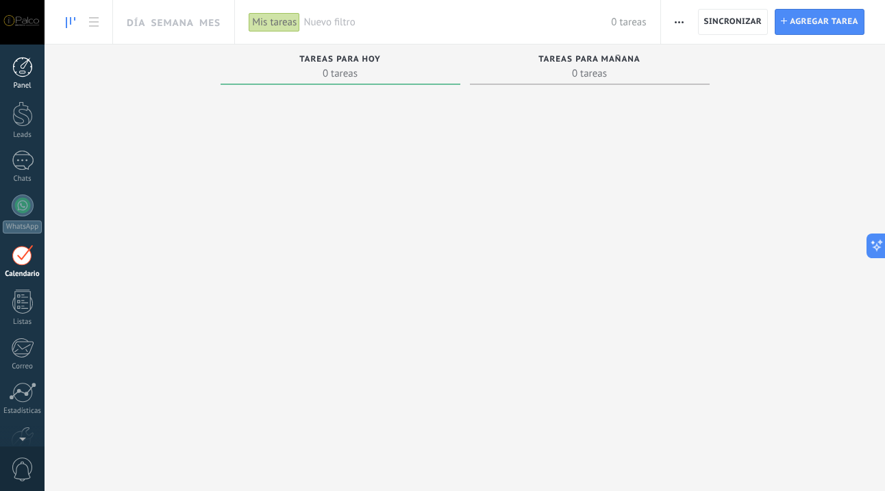
click at [29, 61] on div at bounding box center [22, 67] width 21 height 21
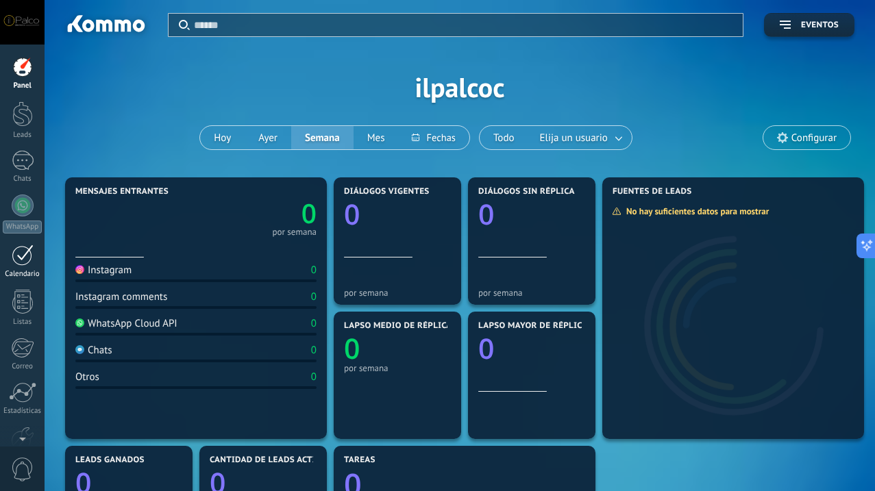
click at [27, 256] on div at bounding box center [23, 254] width 22 height 21
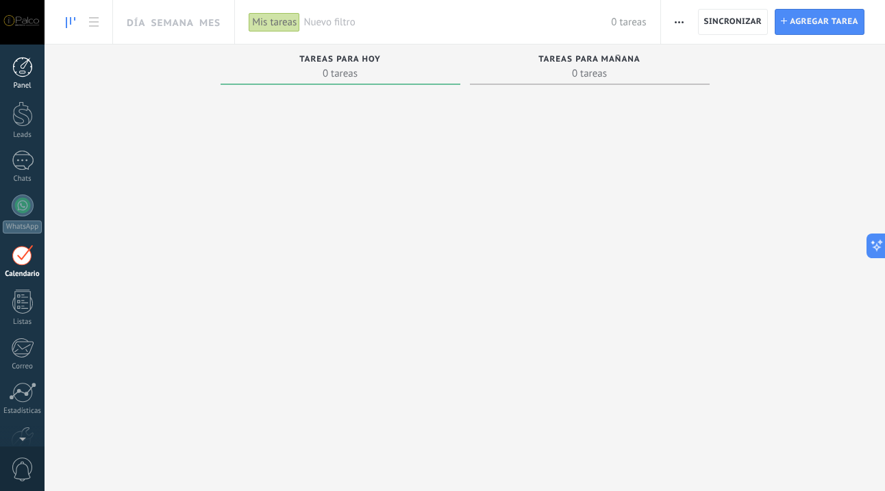
click at [23, 73] on div at bounding box center [22, 67] width 21 height 21
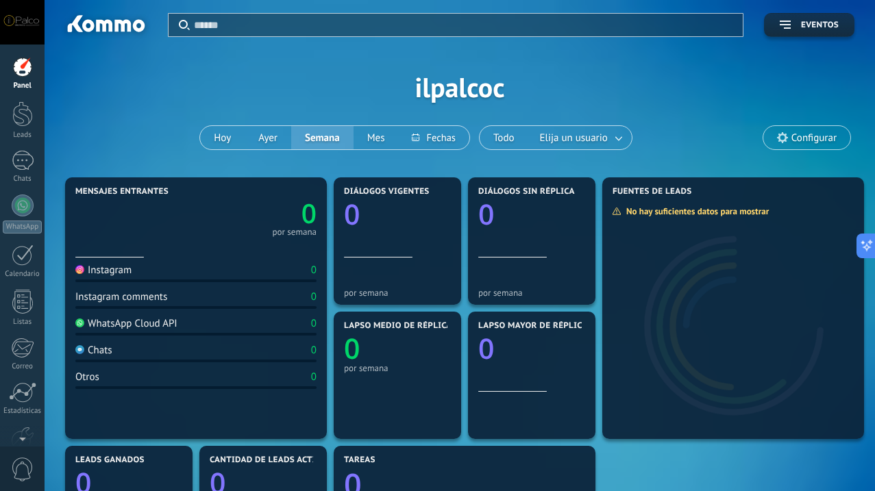
click at [24, 27] on div at bounding box center [22, 22] width 45 height 45
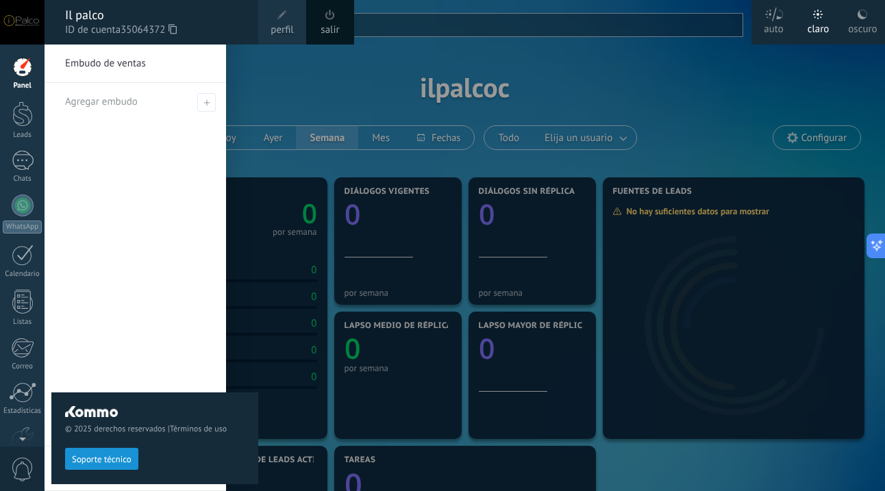
click at [91, 64] on div "© 2025 derechos reservados | Términos de uso Soporte técnico" at bounding box center [154, 268] width 207 height 447
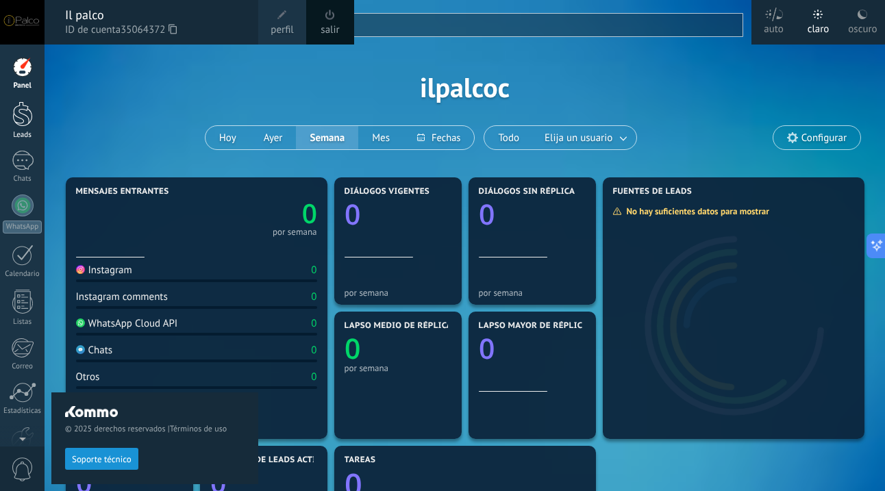
click at [23, 123] on div at bounding box center [22, 113] width 21 height 25
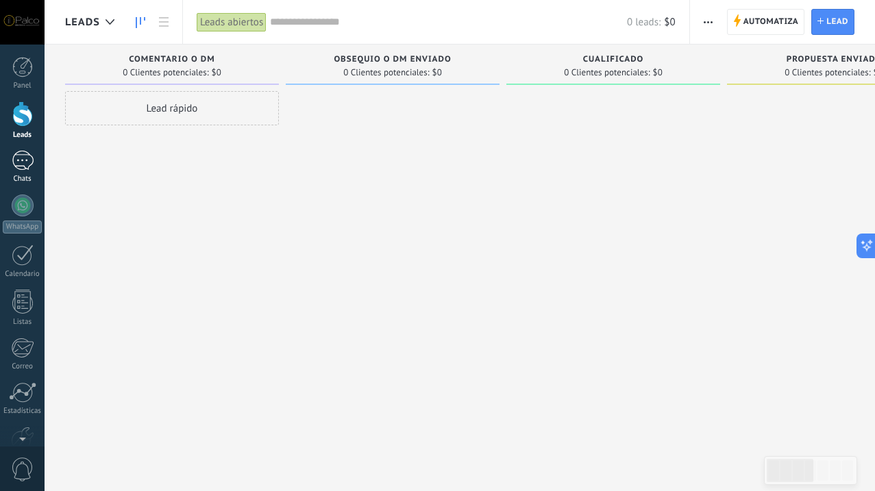
click at [27, 173] on link "Chats" at bounding box center [22, 167] width 45 height 33
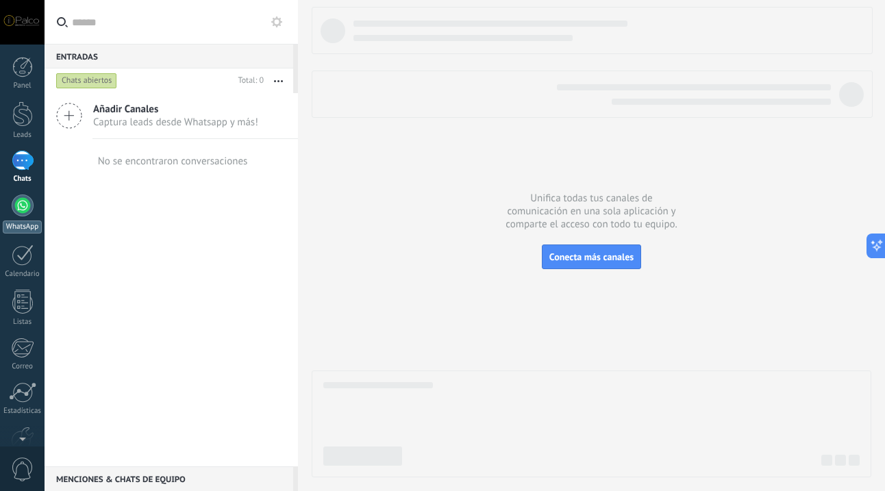
click at [29, 205] on div at bounding box center [23, 205] width 22 height 22
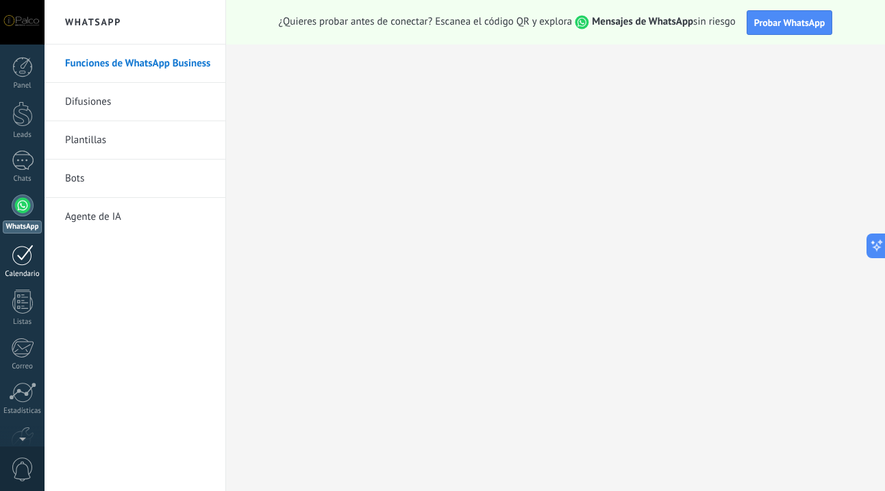
click at [24, 259] on div at bounding box center [23, 254] width 22 height 21
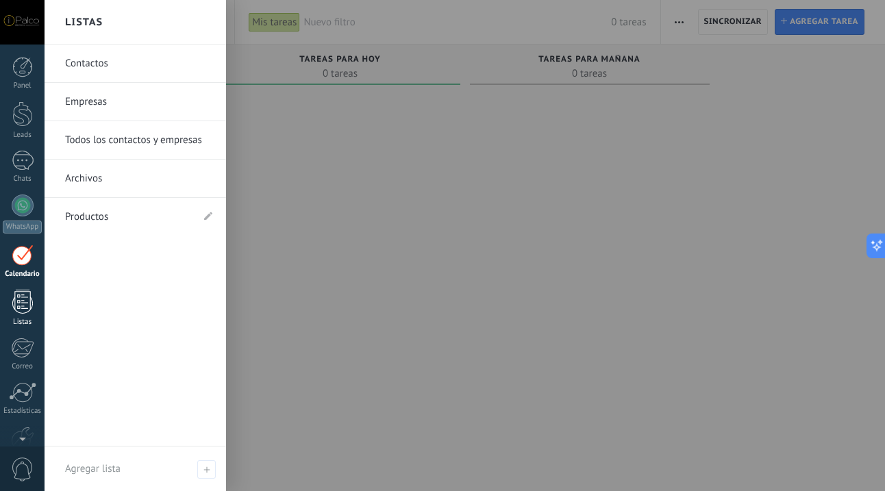
click at [22, 310] on div at bounding box center [22, 302] width 21 height 24
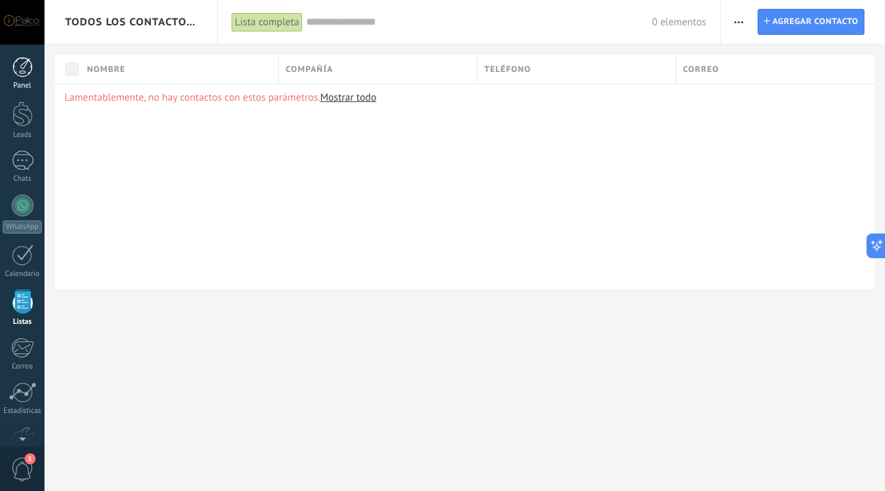
click at [23, 73] on div at bounding box center [22, 67] width 21 height 21
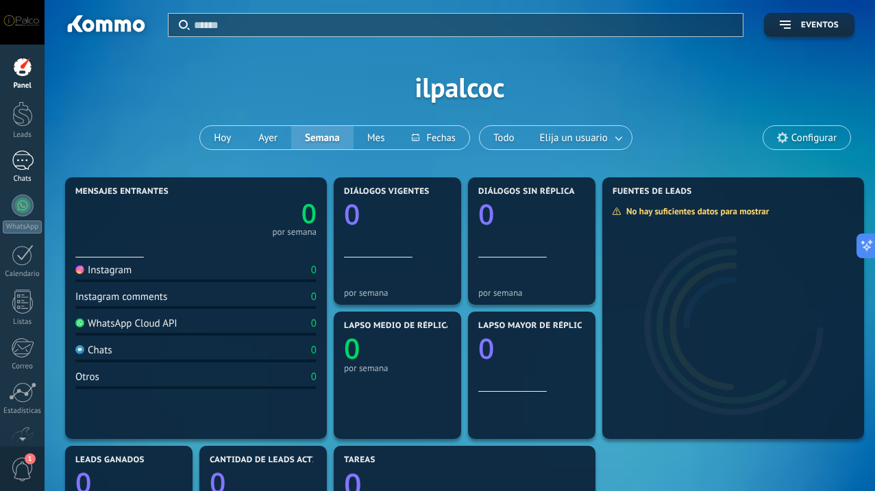
click at [32, 171] on link "Chats" at bounding box center [22, 167] width 45 height 33
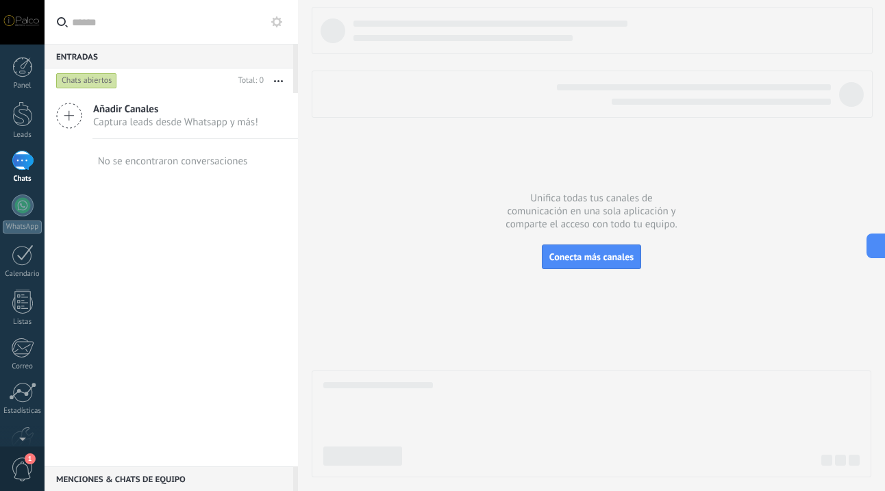
click at [32, 171] on div at bounding box center [23, 161] width 22 height 20
click at [275, 81] on use "button" at bounding box center [278, 81] width 9 height 2
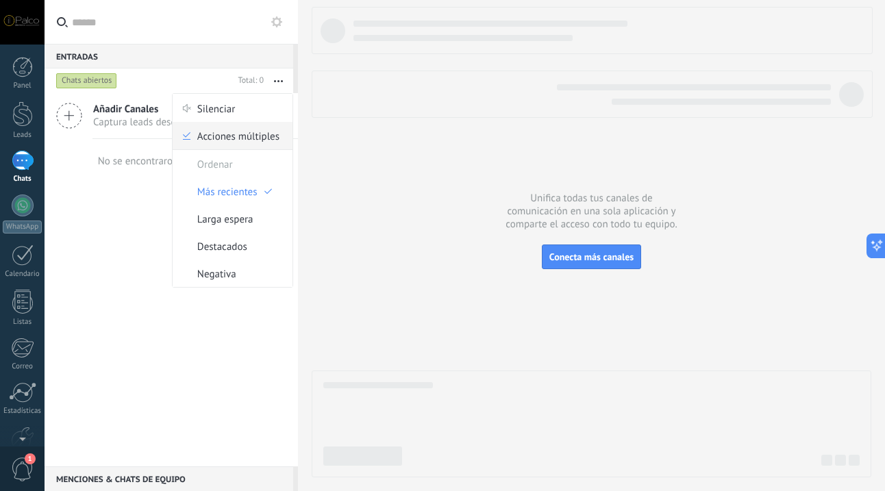
click at [244, 131] on span "Acciones múltiples" at bounding box center [238, 135] width 82 height 27
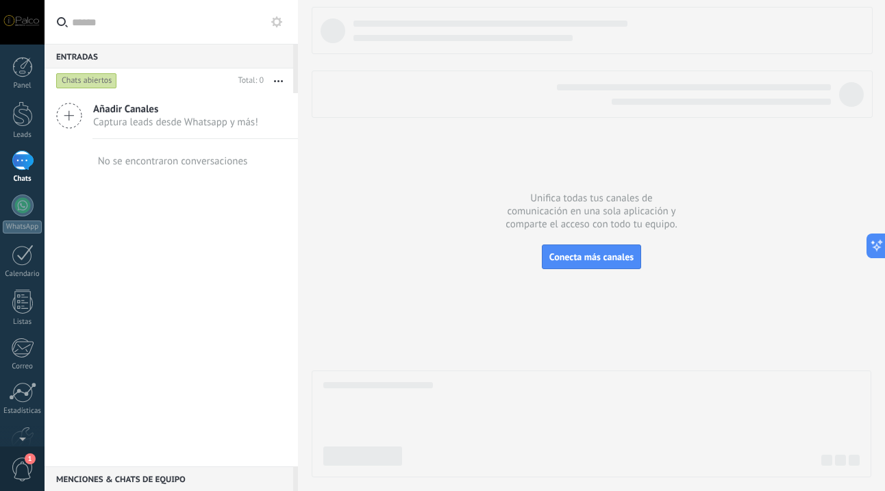
click at [281, 25] on icon at bounding box center [276, 21] width 11 height 11
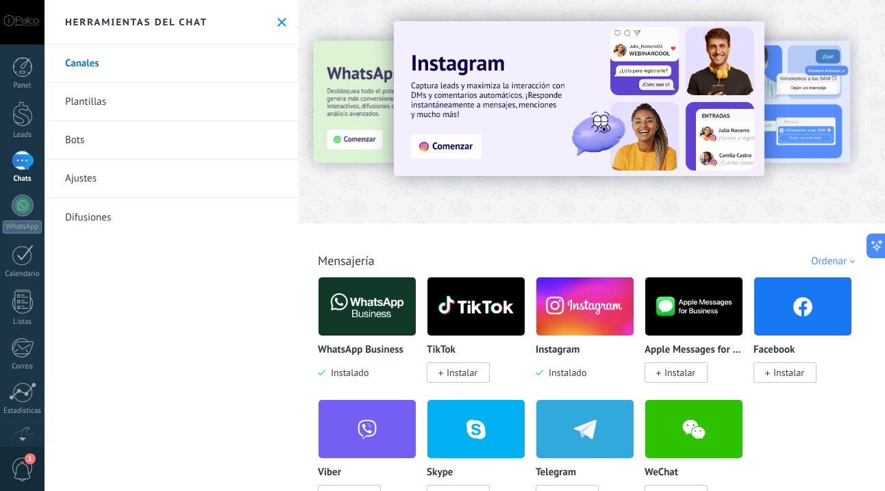
click at [58, 161] on link "Ajustes" at bounding box center [171, 179] width 253 height 38
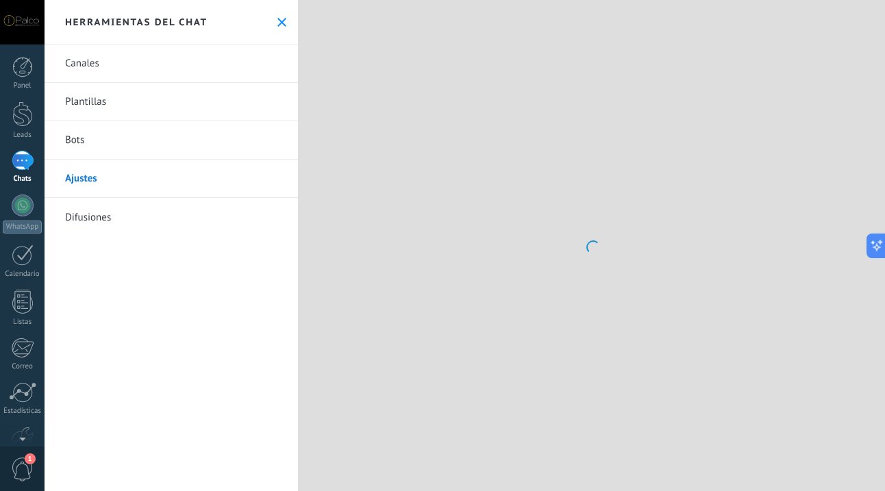
click at [81, 133] on link "Bots" at bounding box center [171, 140] width 253 height 38
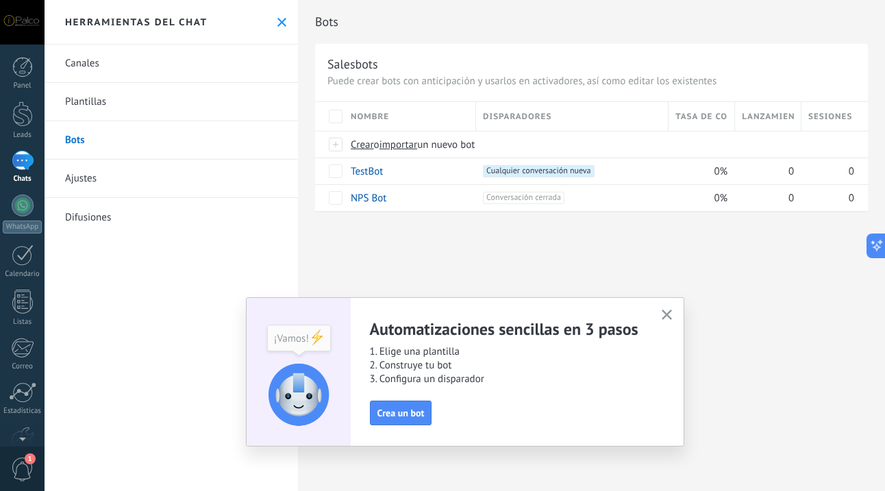
click at [77, 140] on link "Bots" at bounding box center [171, 140] width 253 height 38
click at [387, 416] on span "Crea un bot" at bounding box center [400, 413] width 47 height 10
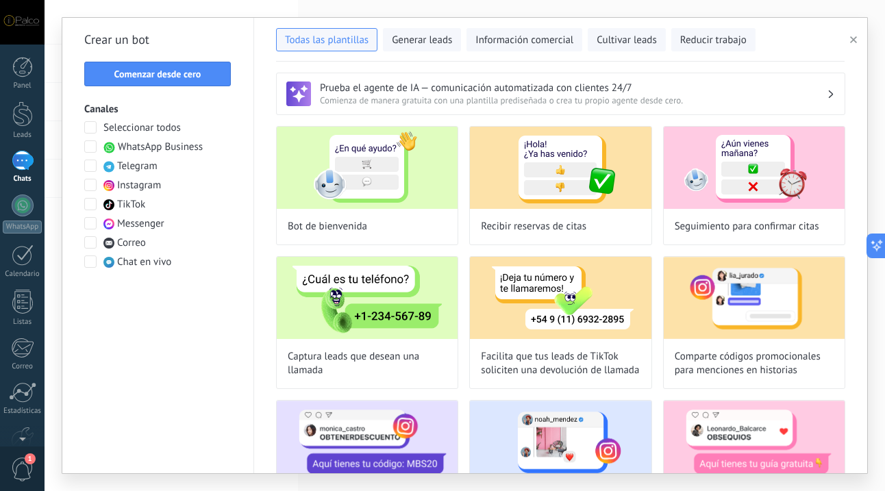
click at [91, 143] on span at bounding box center [90, 146] width 12 height 12
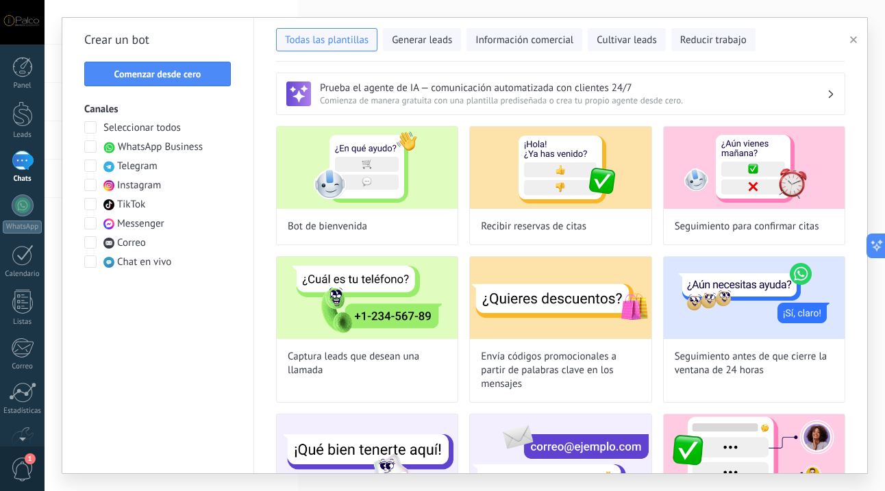
click at [91, 186] on span at bounding box center [90, 185] width 12 height 12
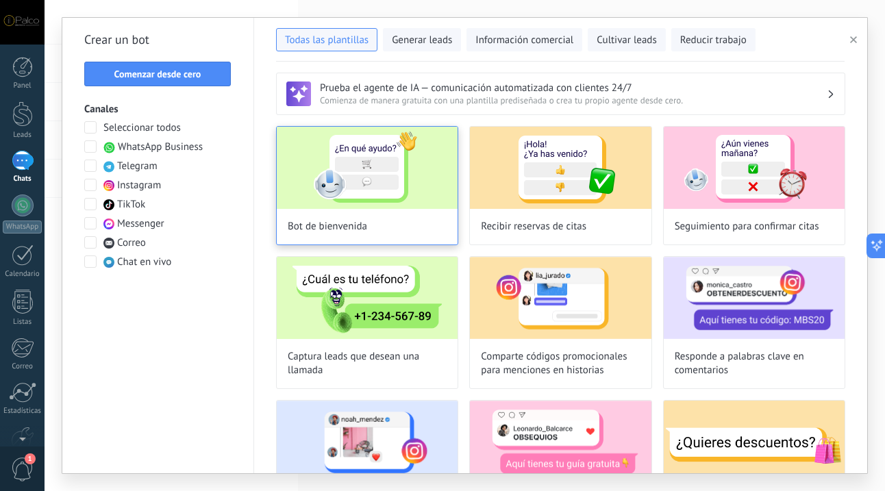
click at [395, 179] on img at bounding box center [367, 168] width 181 height 82
type input "**********"
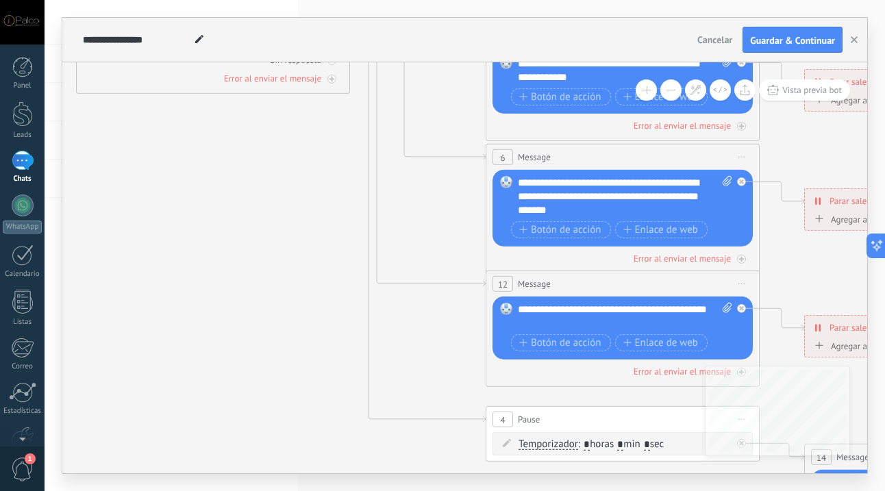
click at [564, 307] on div "**********" at bounding box center [625, 316] width 214 height 27
click at [552, 319] on div "**********" at bounding box center [625, 316] width 214 height 27
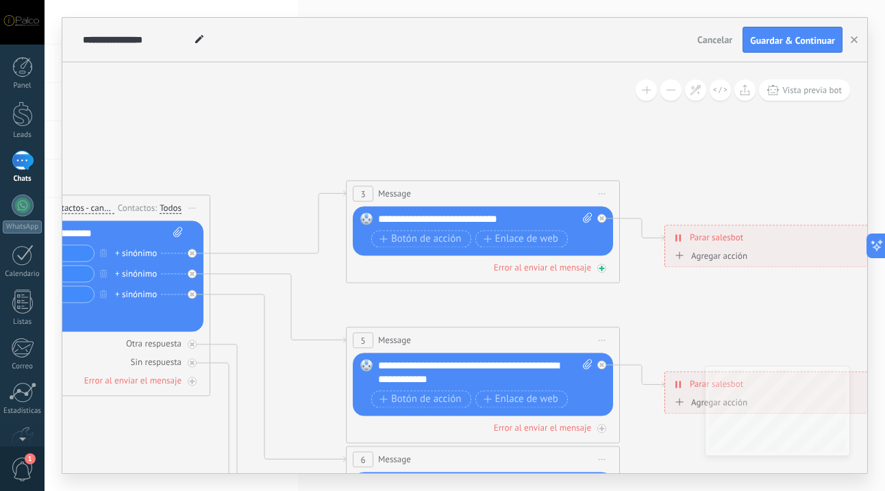
click at [623, 310] on icon at bounding box center [514, 499] width 2135 height 1383
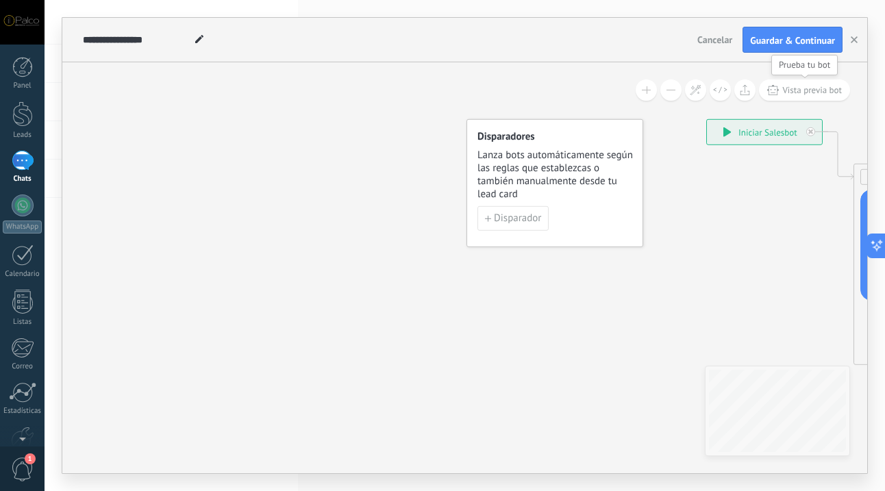
click at [823, 88] on span "Vista previa bot" at bounding box center [812, 90] width 60 height 12
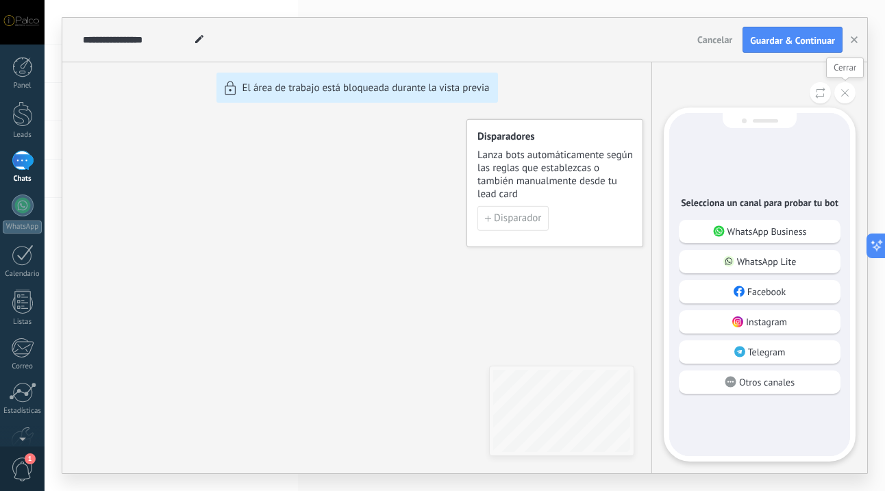
click at [845, 92] on icon at bounding box center [845, 93] width 8 height 8
